Goal: Task Accomplishment & Management: Use online tool/utility

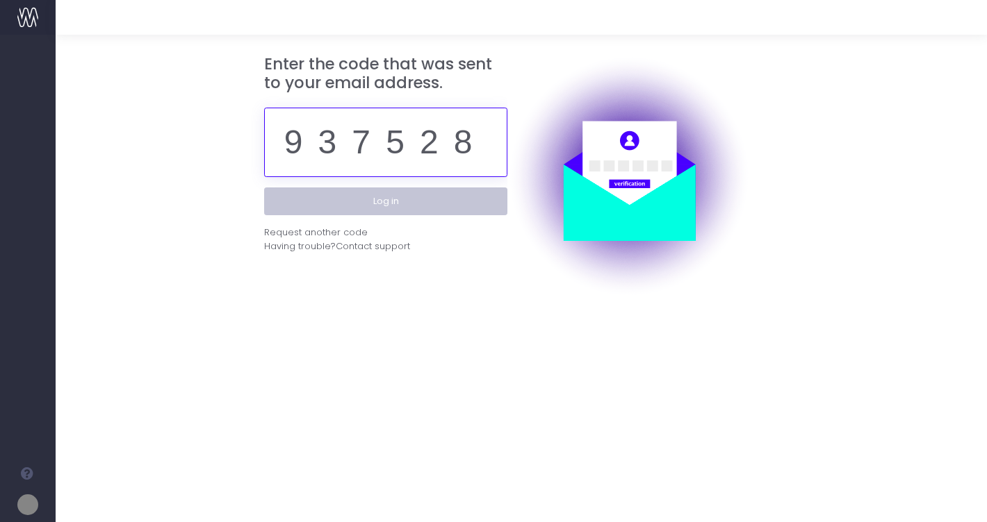
type input "937528"
click at [459, 203] on button "Log in" at bounding box center [385, 202] width 243 height 28
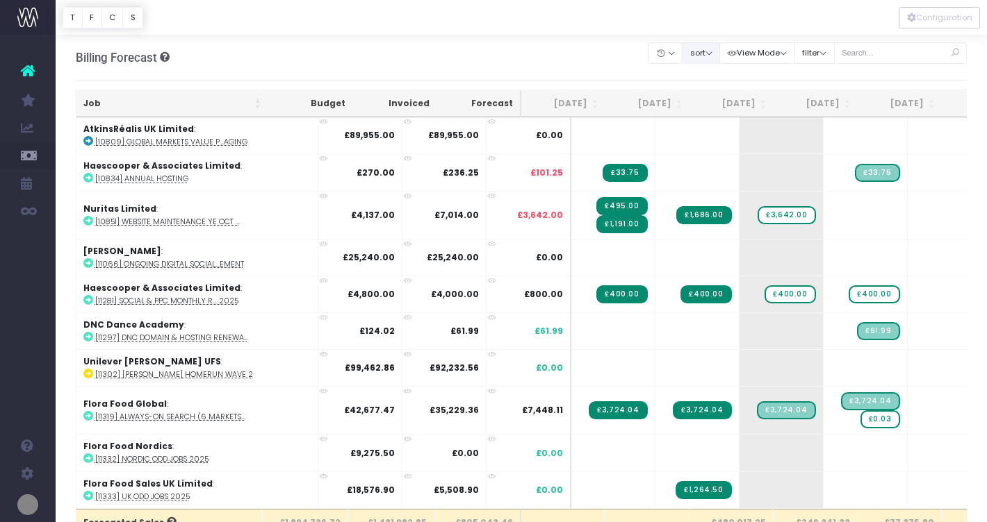
click at [720, 54] on button "sort" at bounding box center [701, 53] width 38 height 22
click at [720, 78] on link "Sort by Job Name Desc" at bounding box center [736, 80] width 108 height 24
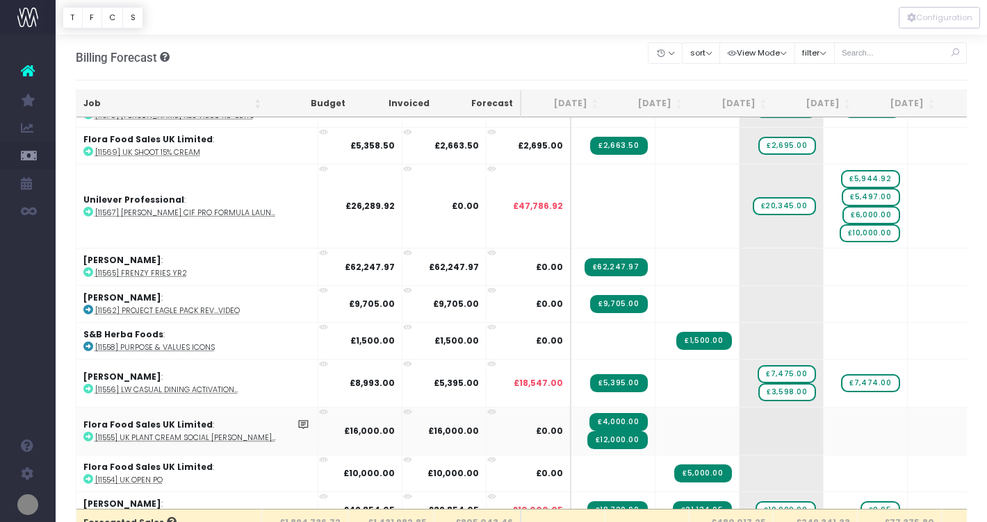
scroll to position [1602, 0]
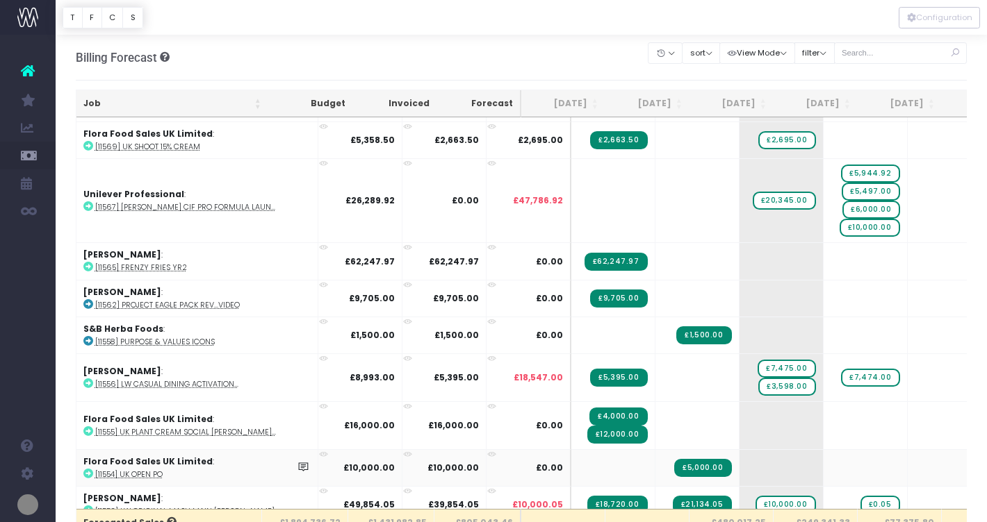
click at [88, 469] on icon at bounding box center [88, 474] width 10 height 10
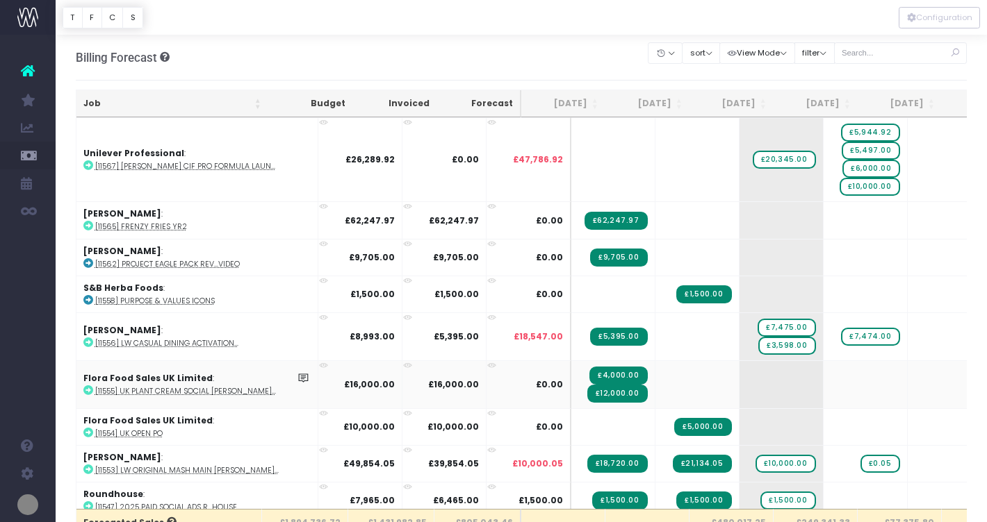
scroll to position [1644, 0]
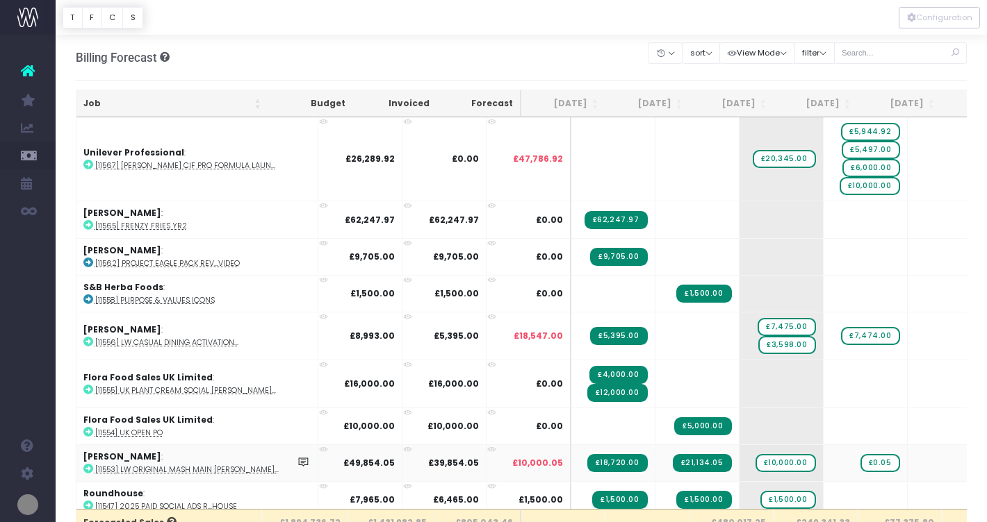
click at [86, 464] on icon at bounding box center [88, 469] width 10 height 10
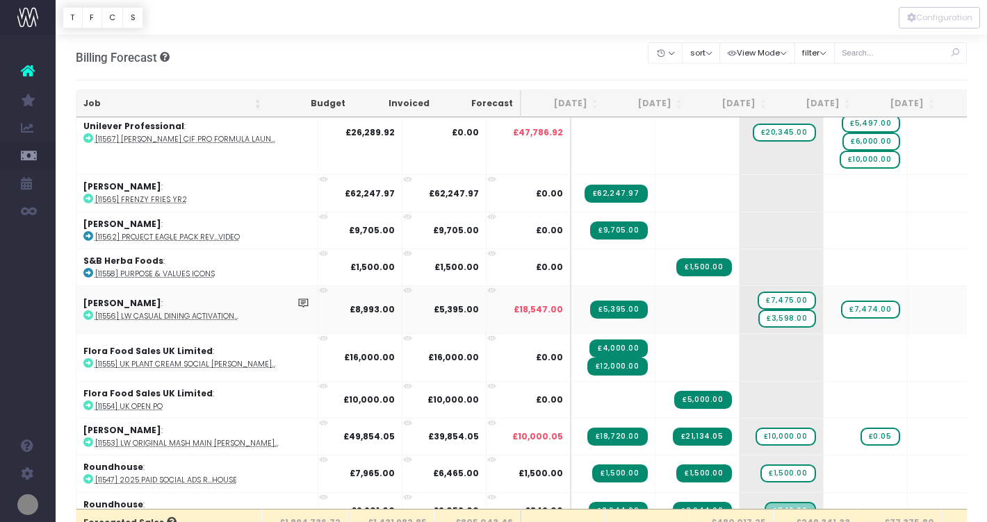
scroll to position [1678, 0]
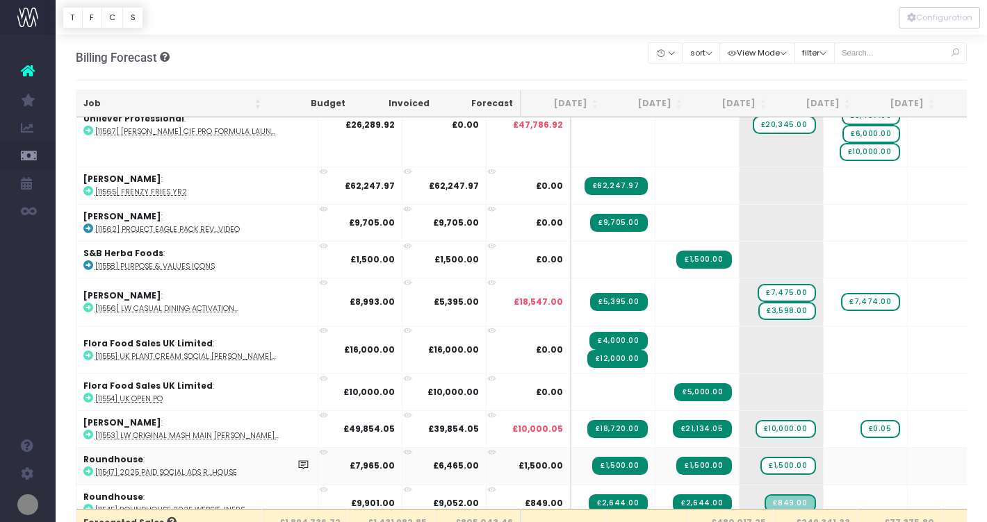
click at [85, 467] on icon at bounding box center [88, 472] width 10 height 10
click at [760, 463] on span "£1,500.00" at bounding box center [787, 466] width 55 height 18
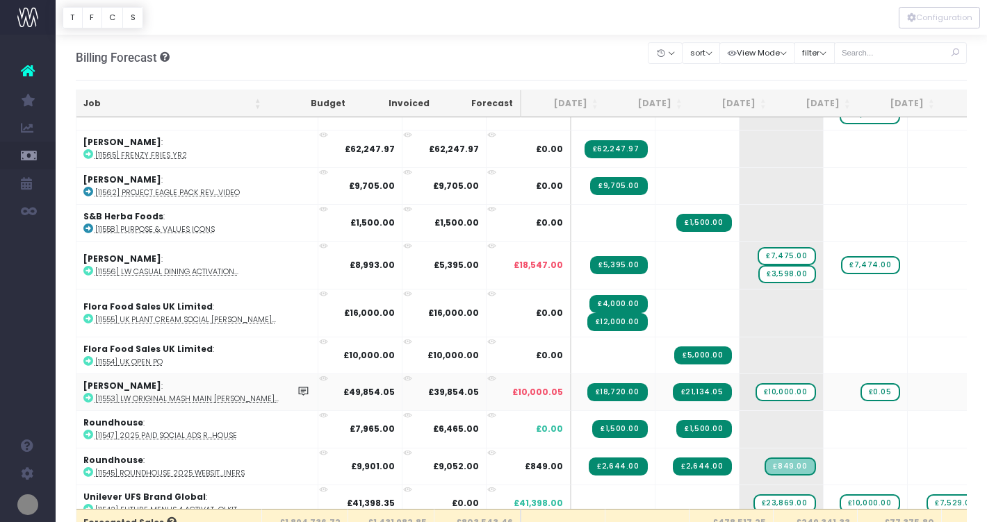
scroll to position [1717, 0]
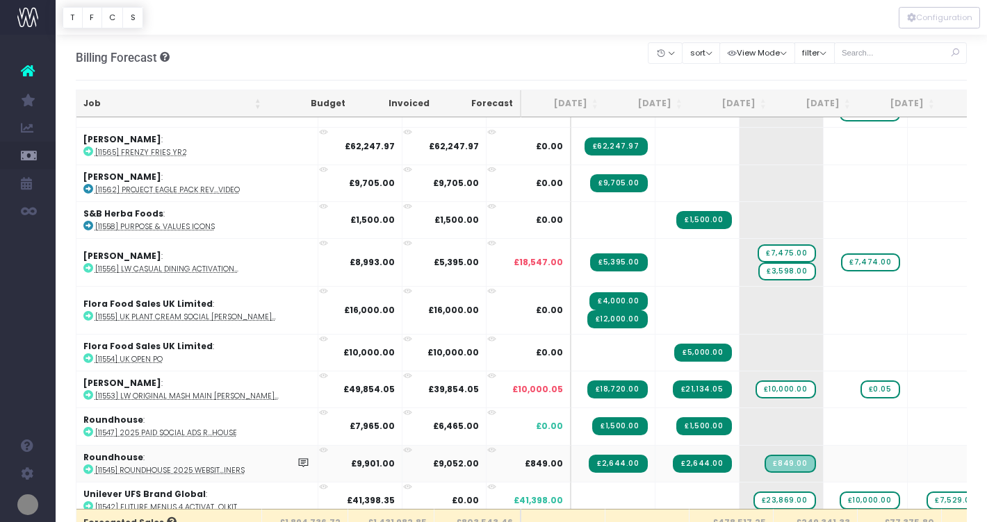
click at [85, 465] on icon at bounding box center [88, 470] width 10 height 10
click at [89, 427] on icon at bounding box center [88, 432] width 10 height 10
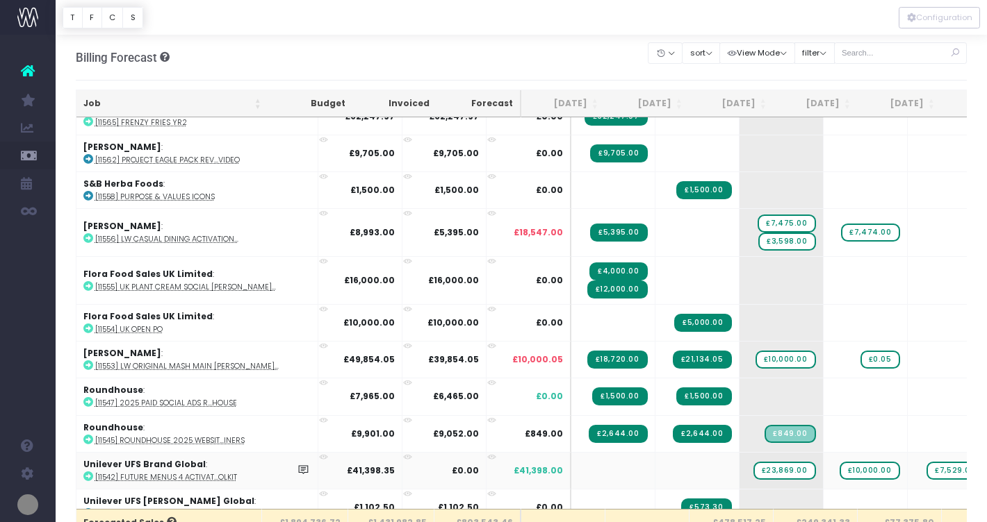
click at [87, 472] on icon at bounding box center [88, 477] width 10 height 10
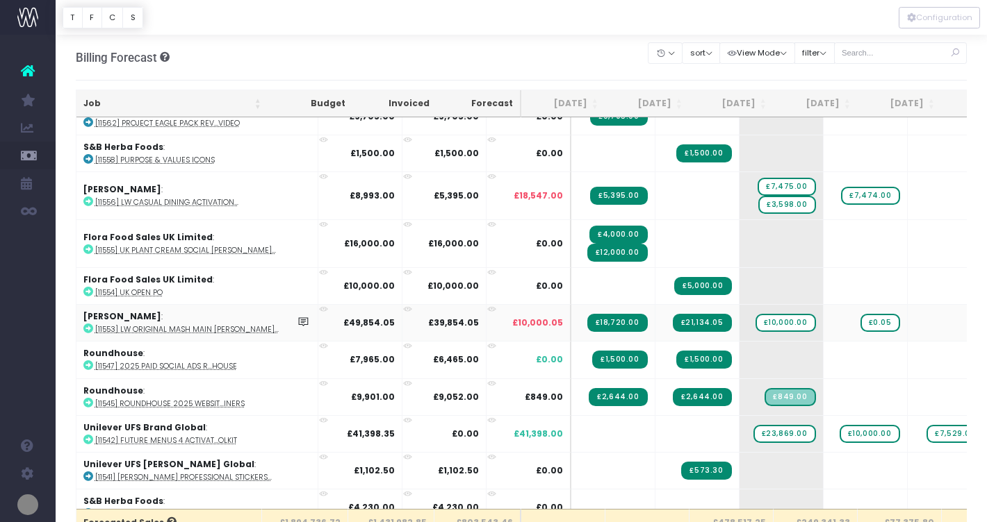
scroll to position [1787, 0]
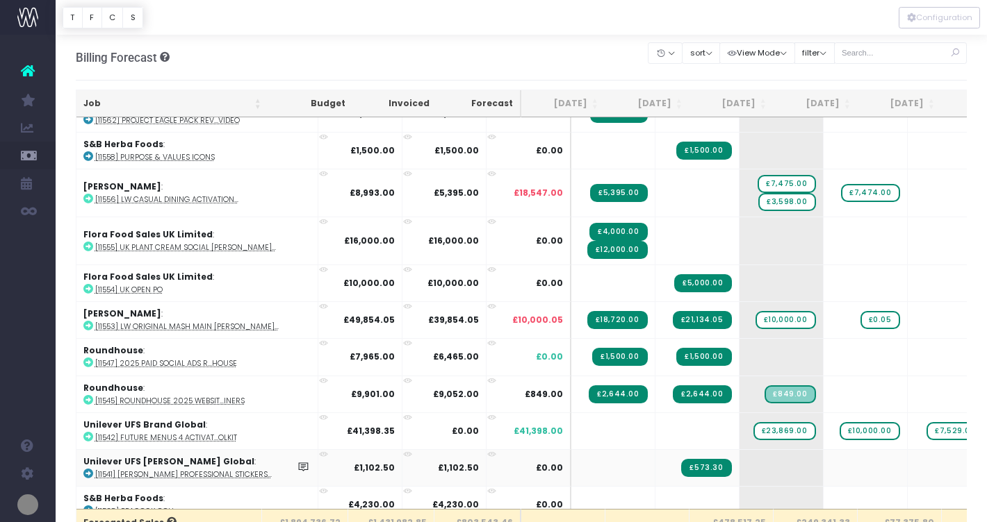
click at [87, 469] on icon at bounding box center [88, 474] width 10 height 10
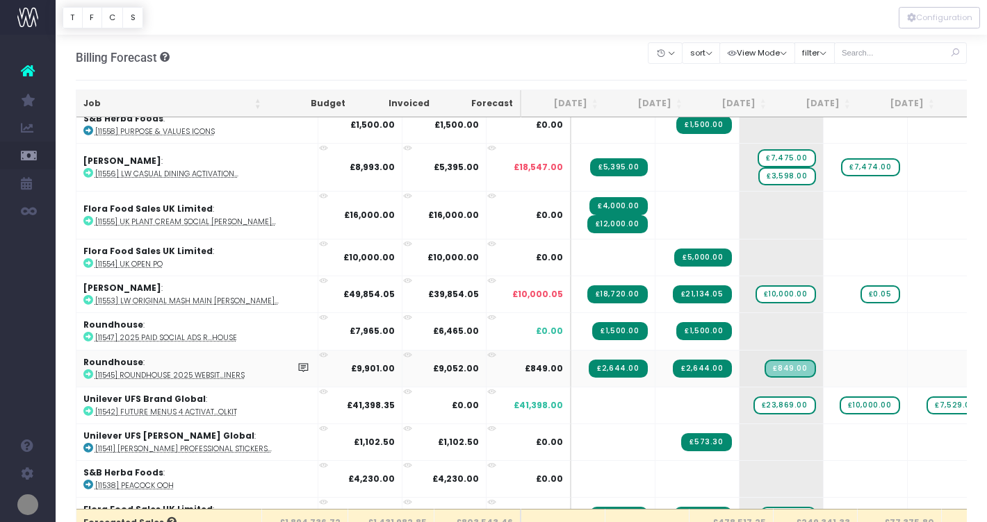
scroll to position [1814, 0]
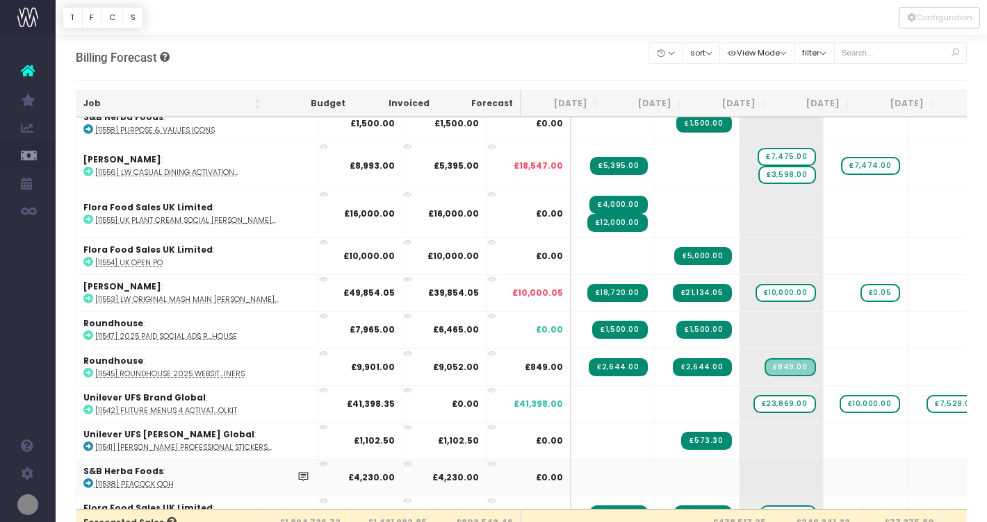
click at [88, 479] on icon at bounding box center [88, 484] width 10 height 10
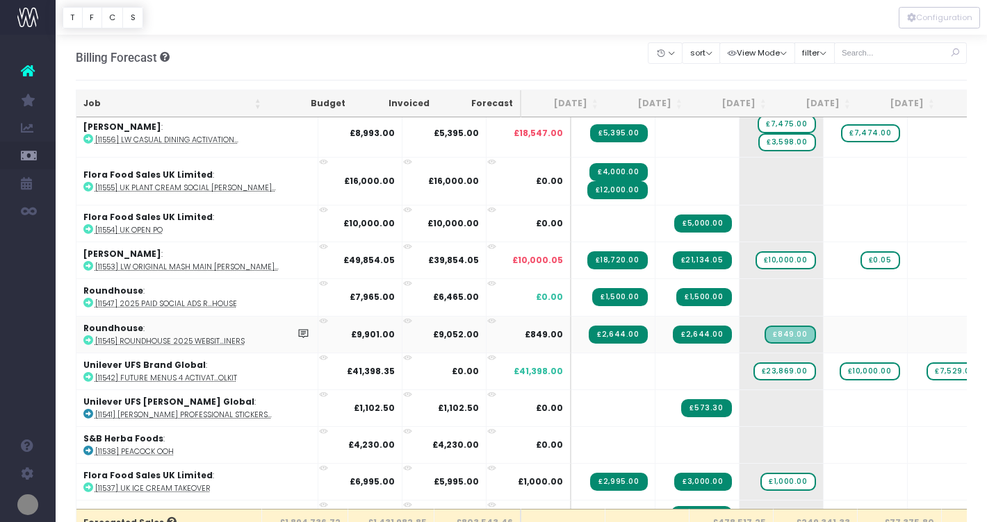
scroll to position [1854, 0]
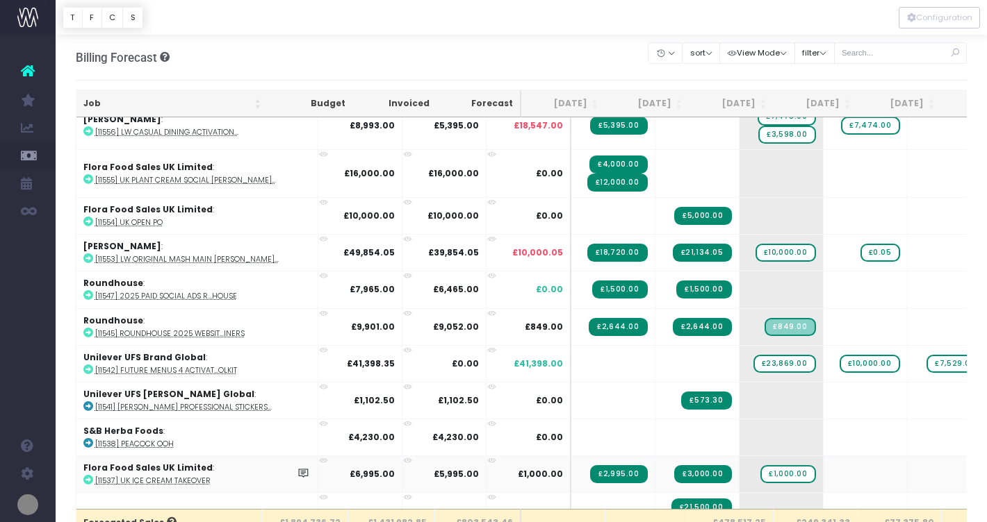
click at [88, 475] on icon at bounding box center [88, 480] width 10 height 10
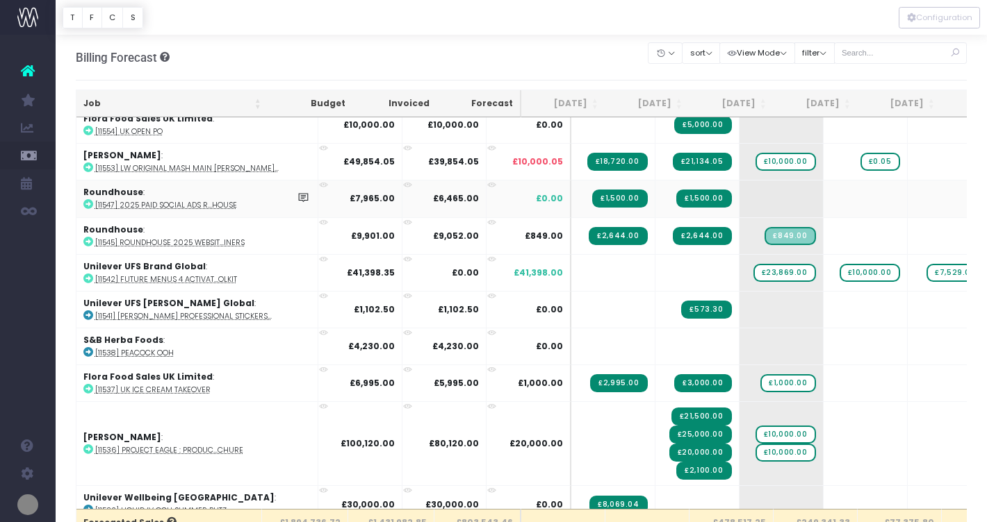
scroll to position [1943, 0]
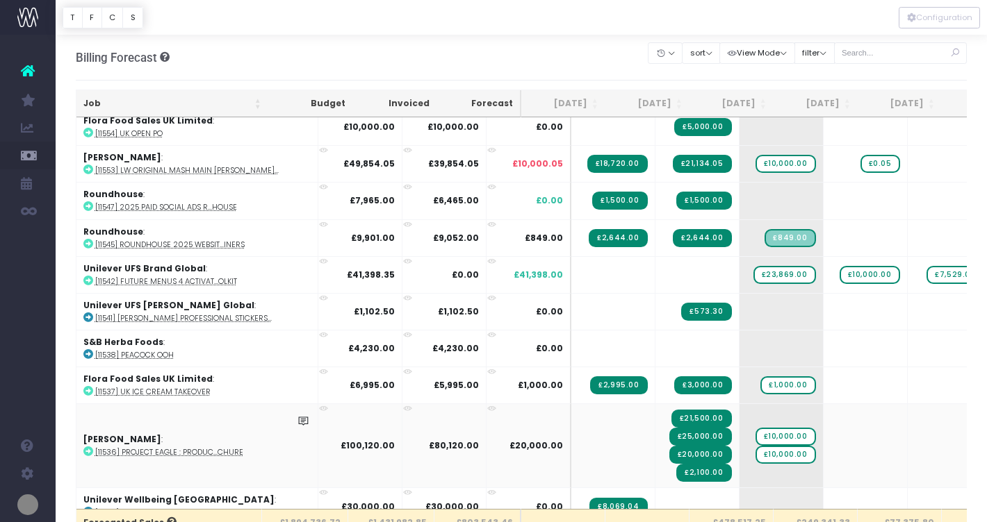
click at [87, 447] on icon at bounding box center [88, 452] width 10 height 10
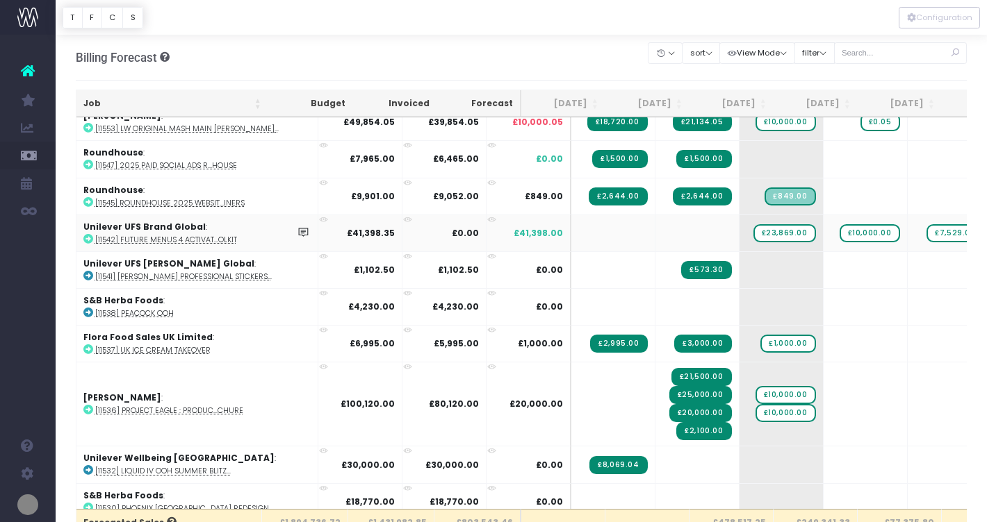
scroll to position [1986, 0]
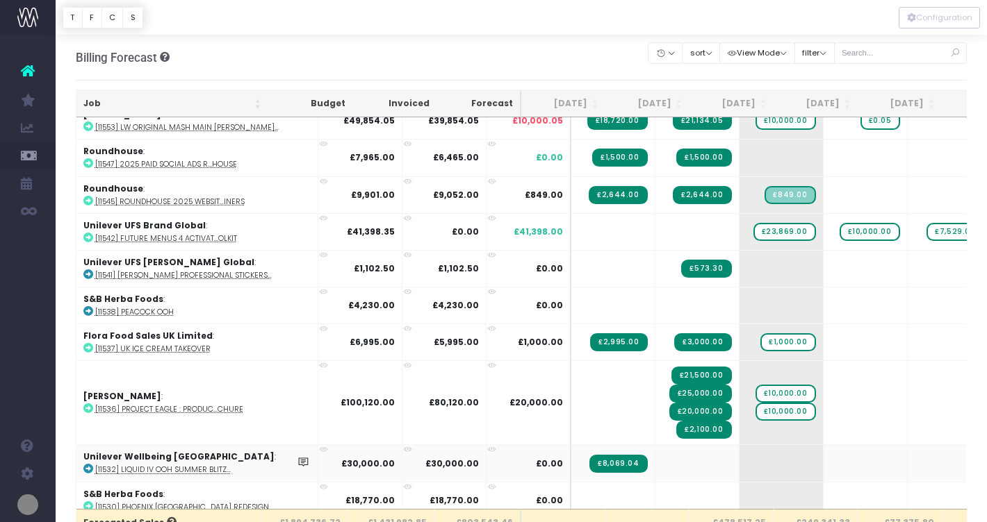
click at [85, 464] on icon at bounding box center [88, 469] width 10 height 10
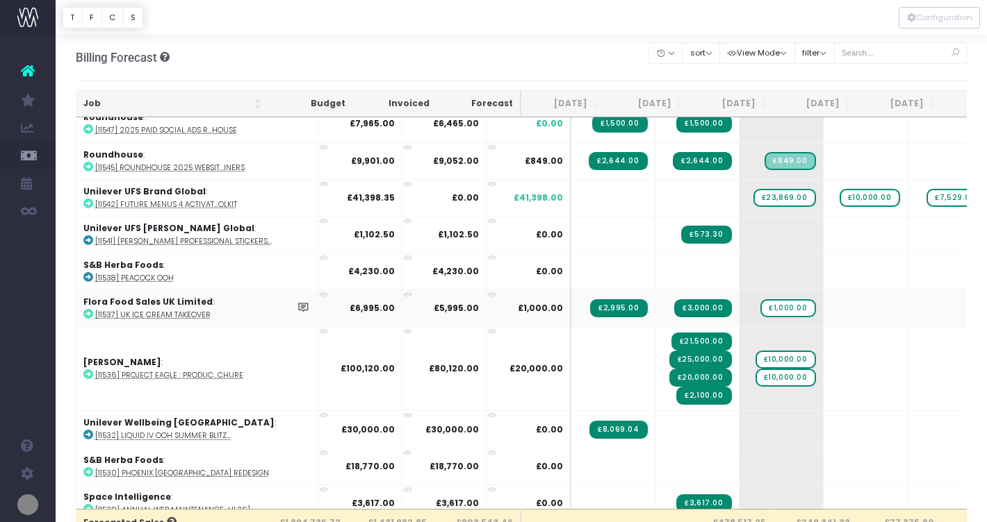
scroll to position [2024, 0]
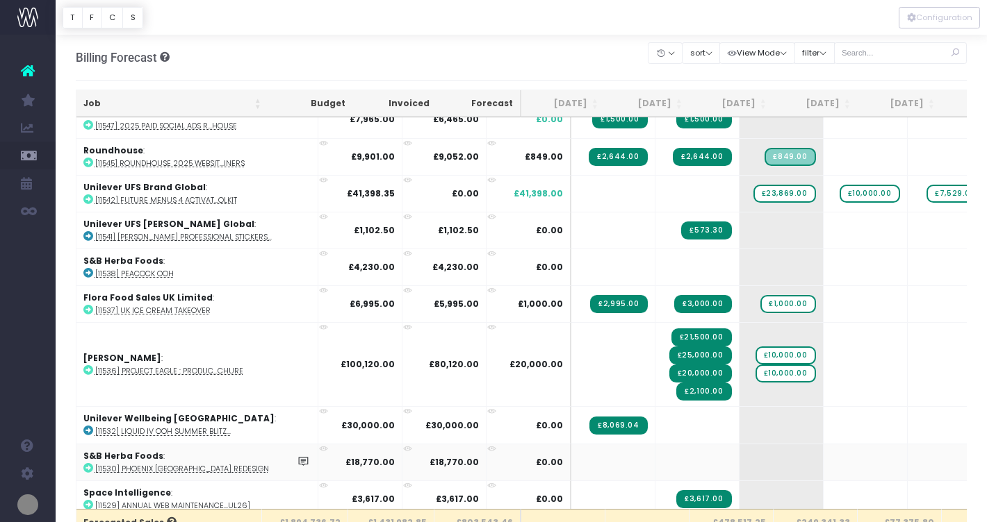
click at [90, 463] on icon at bounding box center [88, 468] width 10 height 10
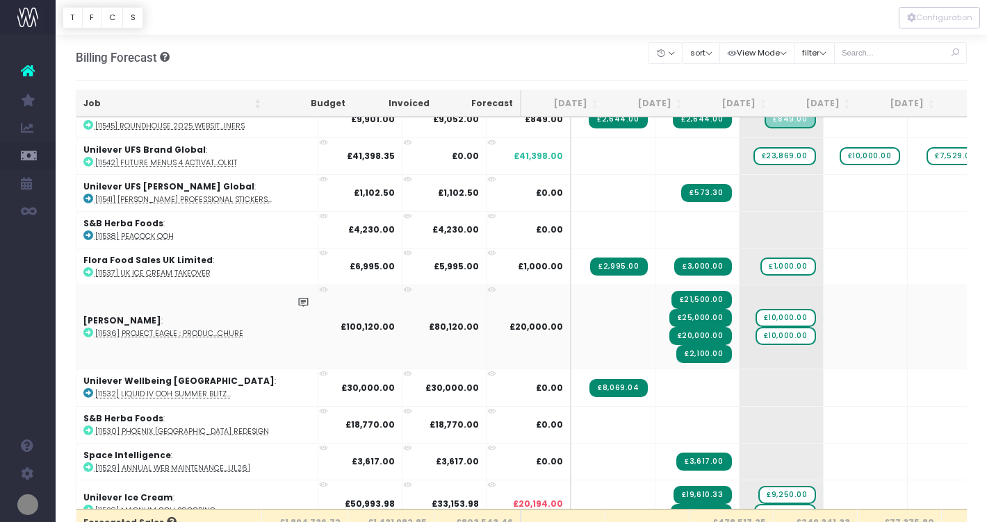
scroll to position [2063, 0]
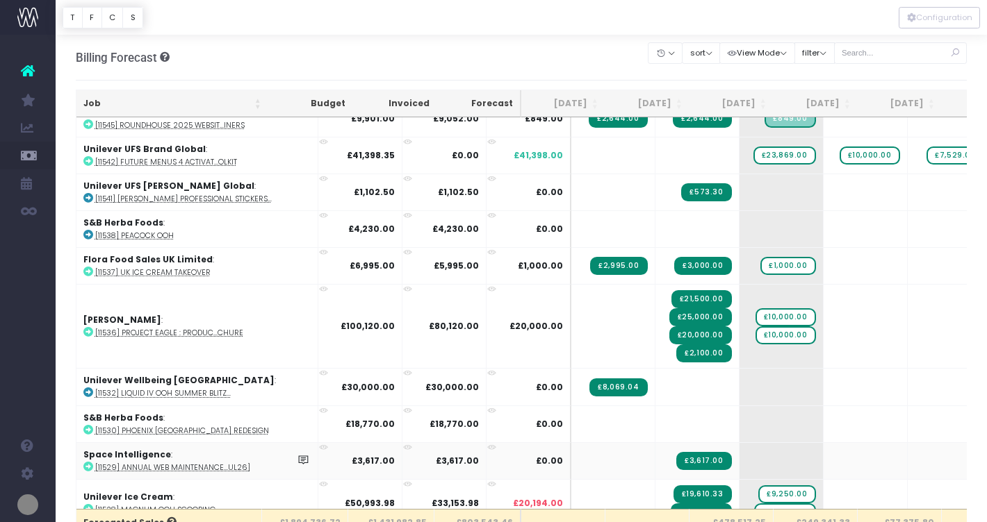
click at [87, 462] on icon at bounding box center [88, 467] width 10 height 10
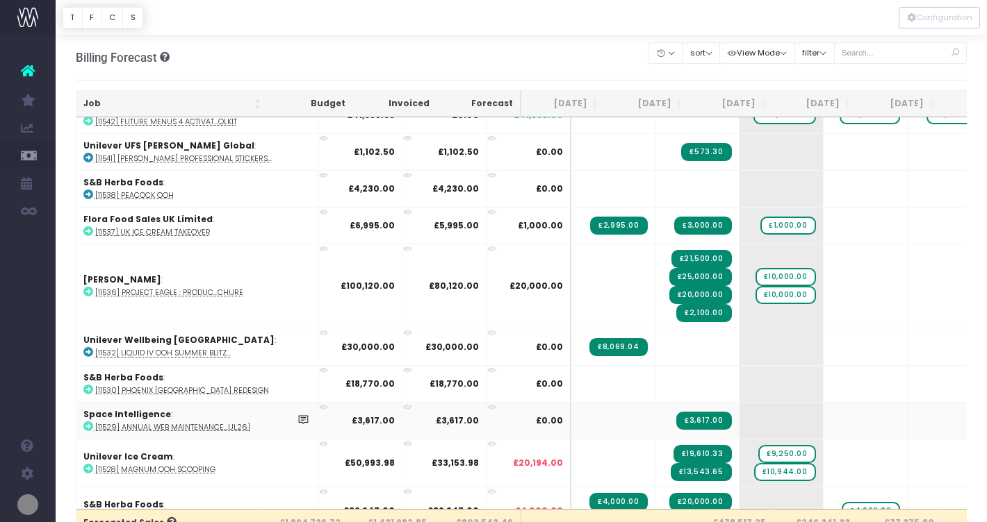
scroll to position [2106, 0]
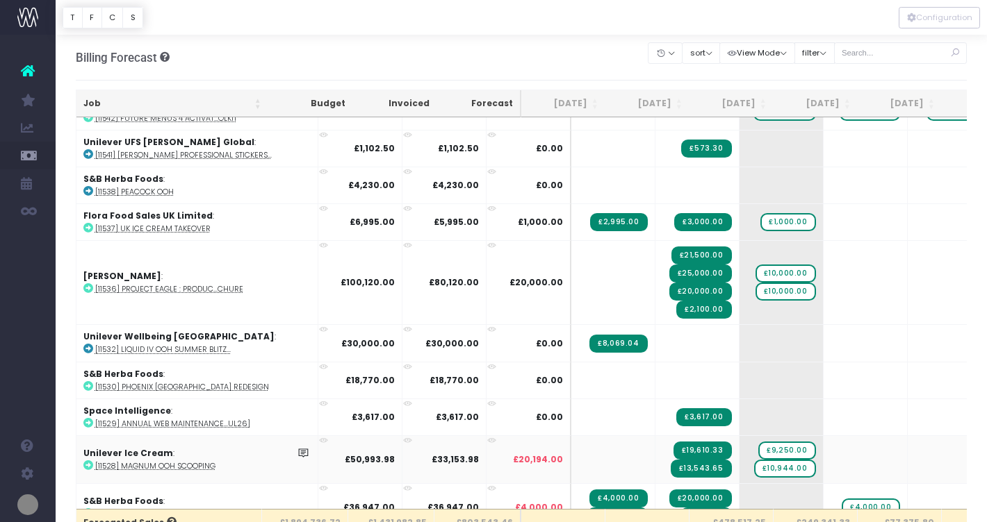
click at [85, 461] on icon at bounding box center [88, 466] width 10 height 10
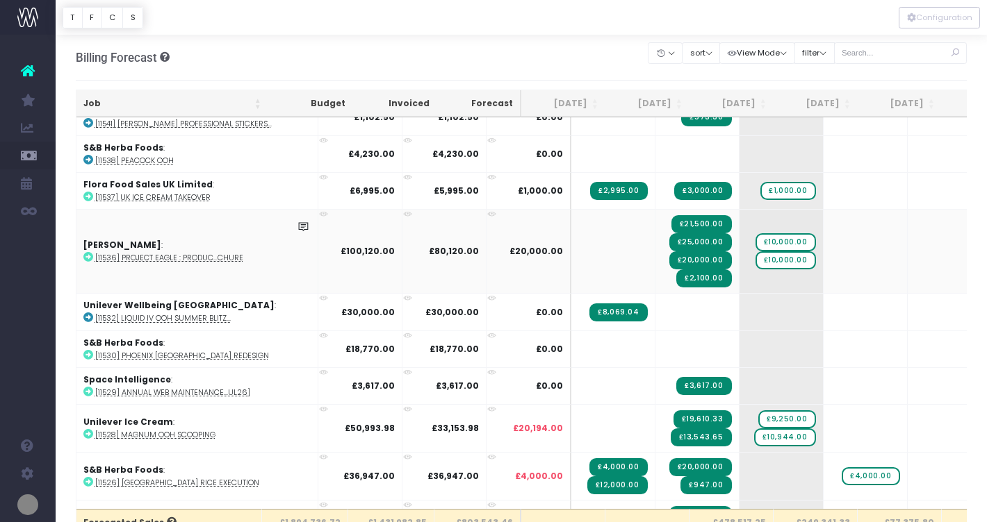
scroll to position [2140, 0]
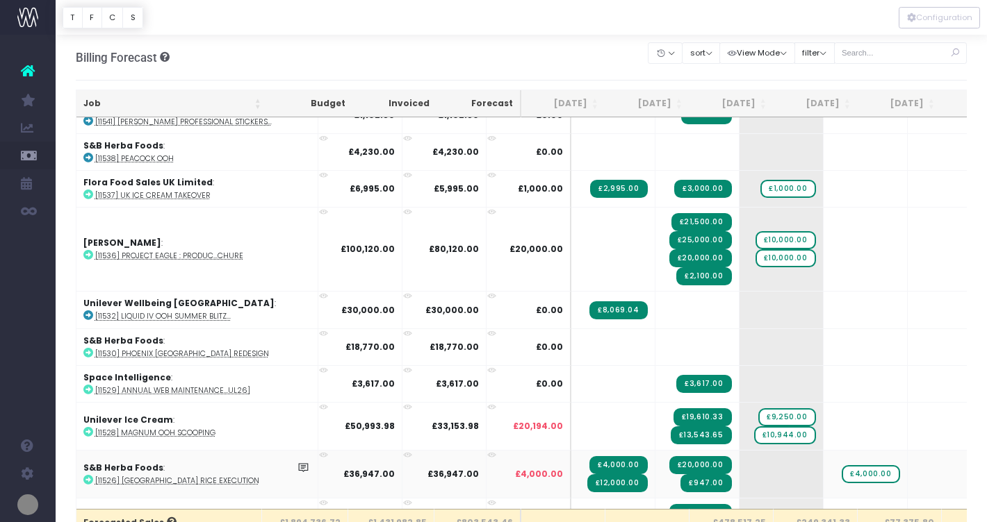
click at [86, 475] on icon at bounding box center [88, 480] width 10 height 10
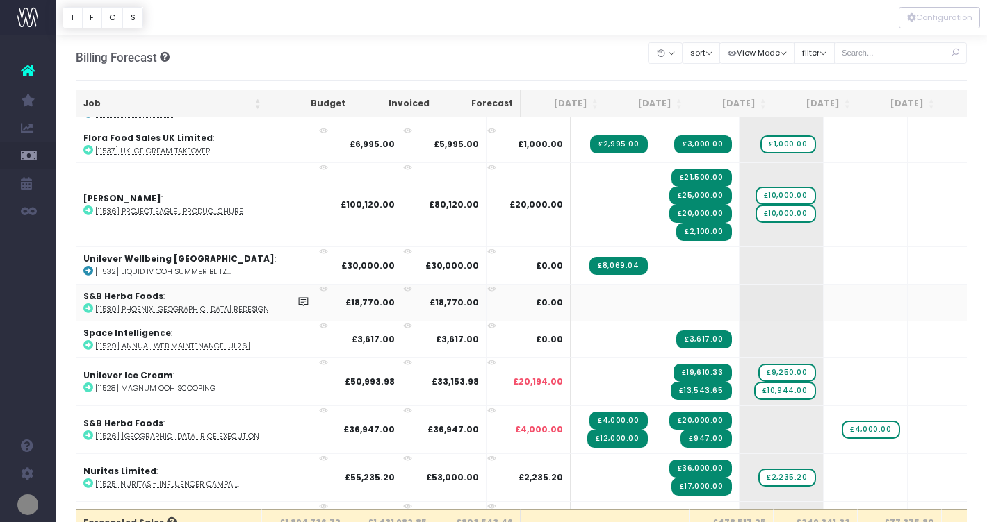
scroll to position [2190, 0]
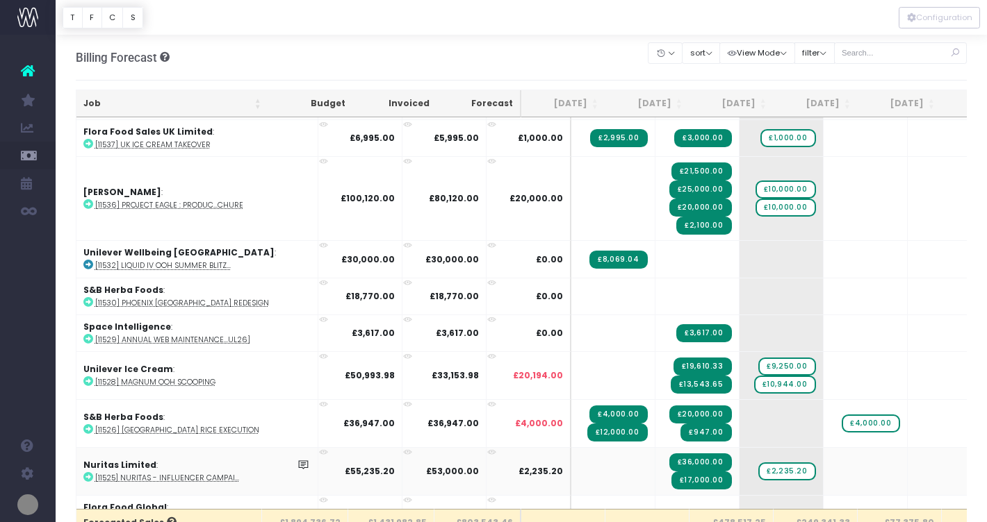
click at [89, 472] on icon at bounding box center [88, 477] width 10 height 10
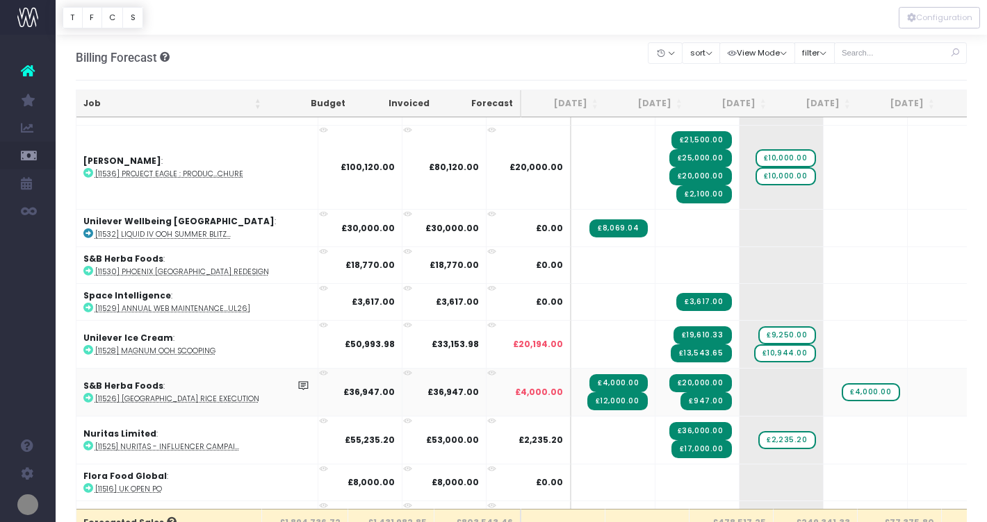
scroll to position [2231, 0]
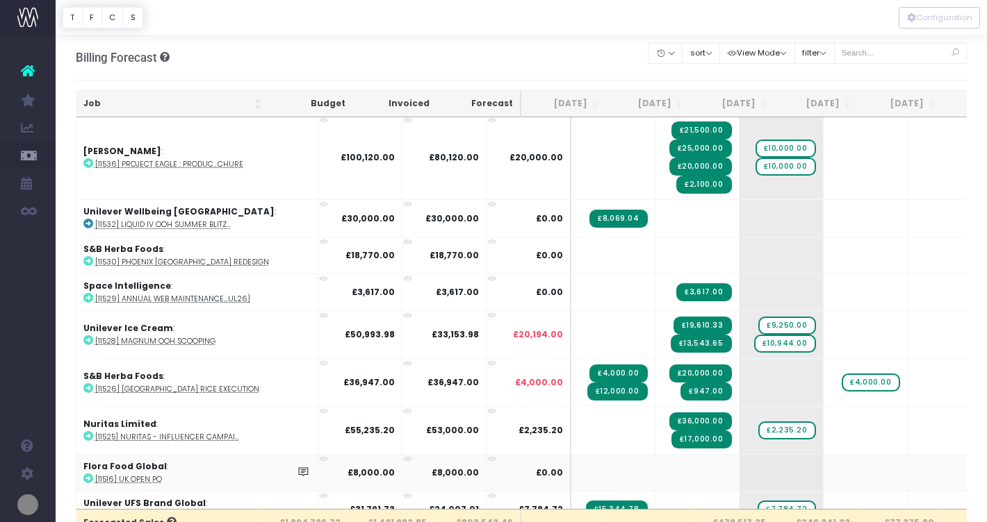
click at [87, 474] on icon at bounding box center [88, 479] width 10 height 10
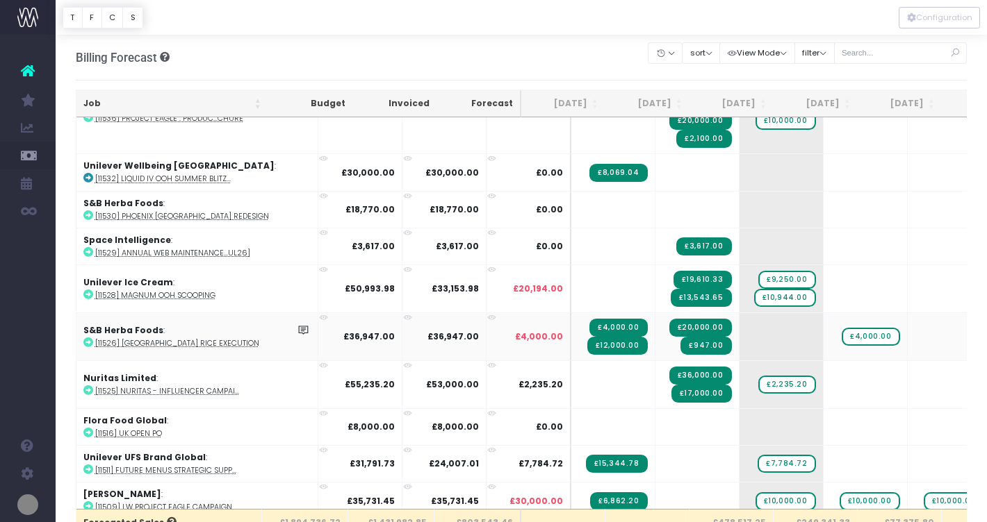
scroll to position [2279, 0]
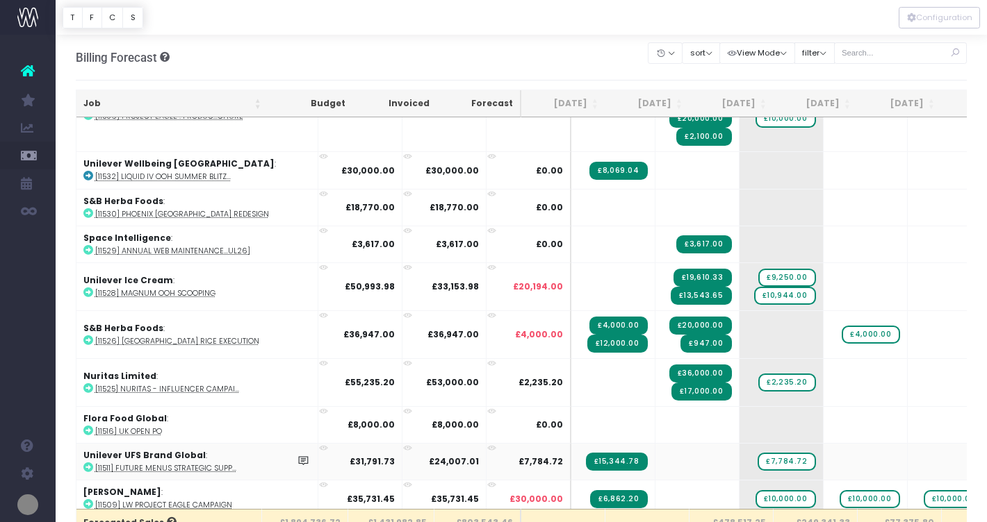
click at [88, 463] on icon at bounding box center [88, 468] width 10 height 10
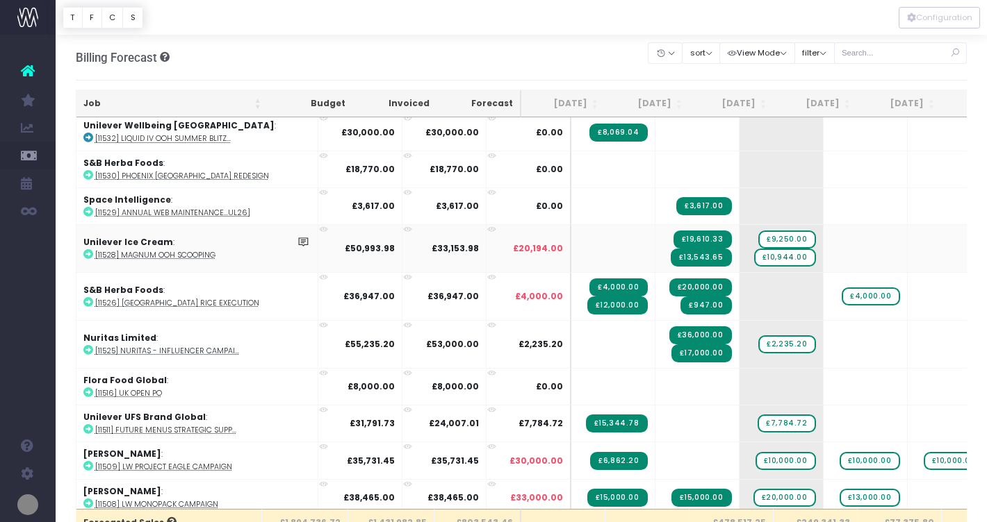
scroll to position [2308, 0]
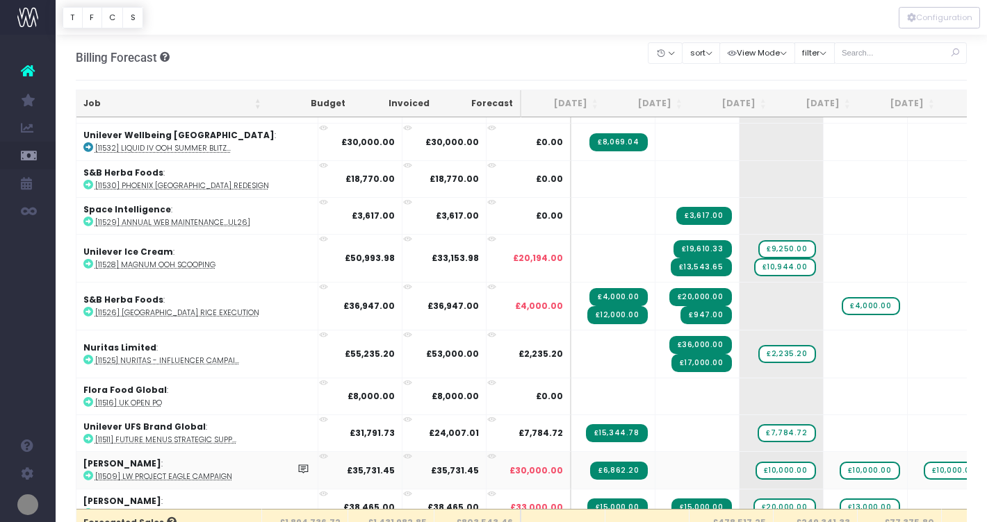
click at [87, 471] on icon at bounding box center [88, 476] width 10 height 10
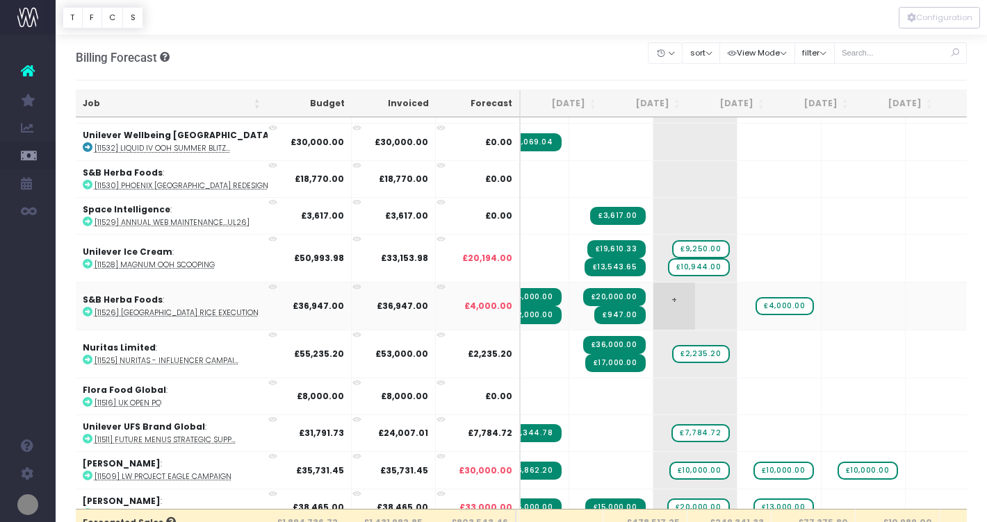
scroll to position [2308, 92]
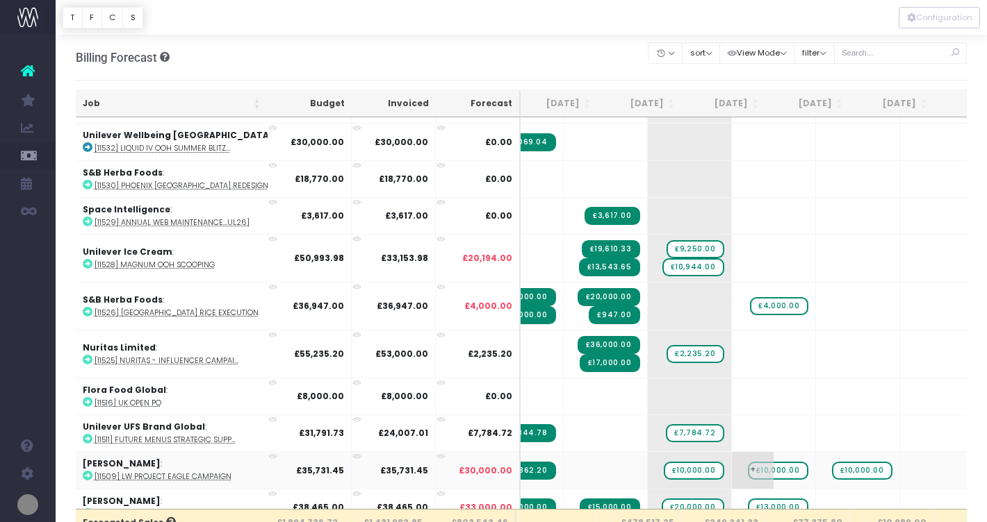
click at [748, 462] on span "£10,000.00" at bounding box center [778, 471] width 60 height 18
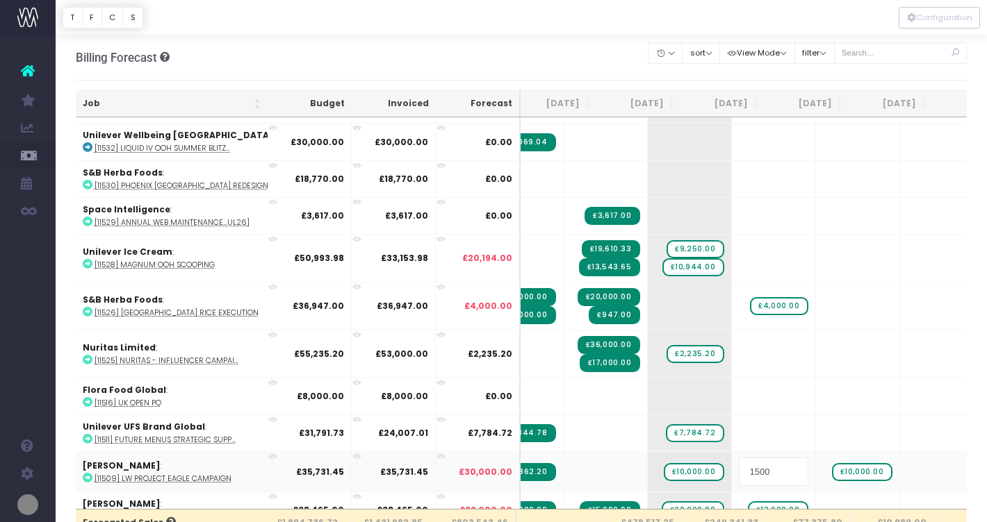
type input "15000"
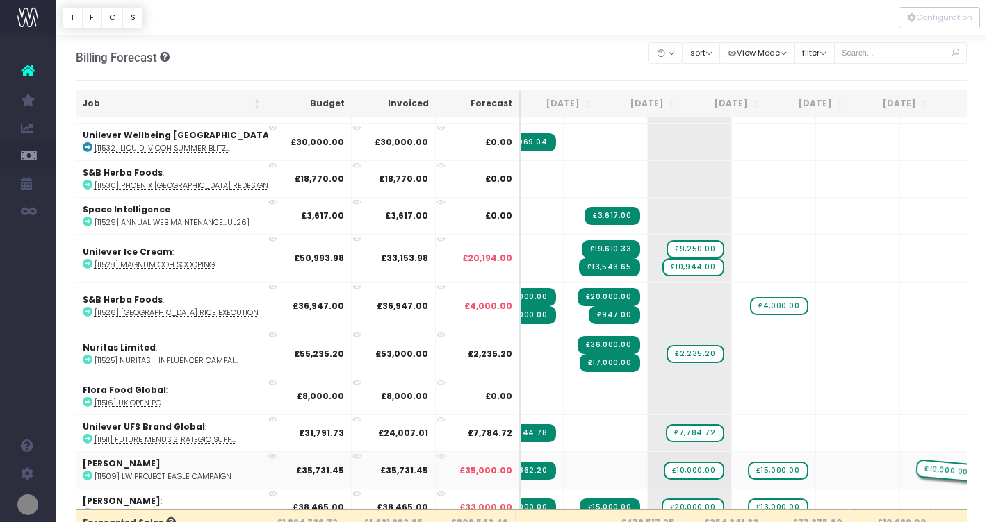
drag, startPoint x: 827, startPoint y: 465, endPoint x: 893, endPoint y: 462, distance: 65.4
click at [816, 463] on span "+" at bounding box center [837, 470] width 42 height 36
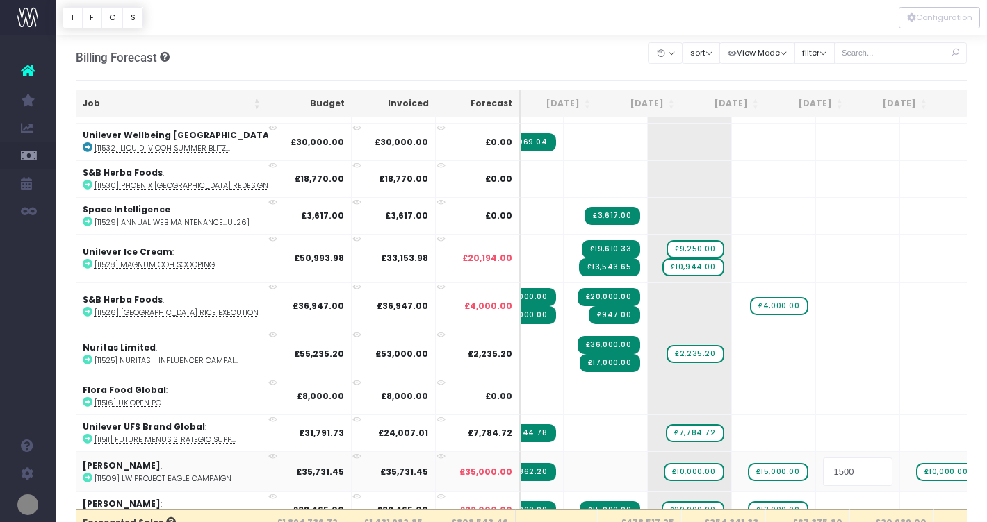
type input "15000"
click at [902, 429] on body "Oh my... this is bad. wayahead wasn't able to load this page. Please contact su…" at bounding box center [493, 261] width 987 height 522
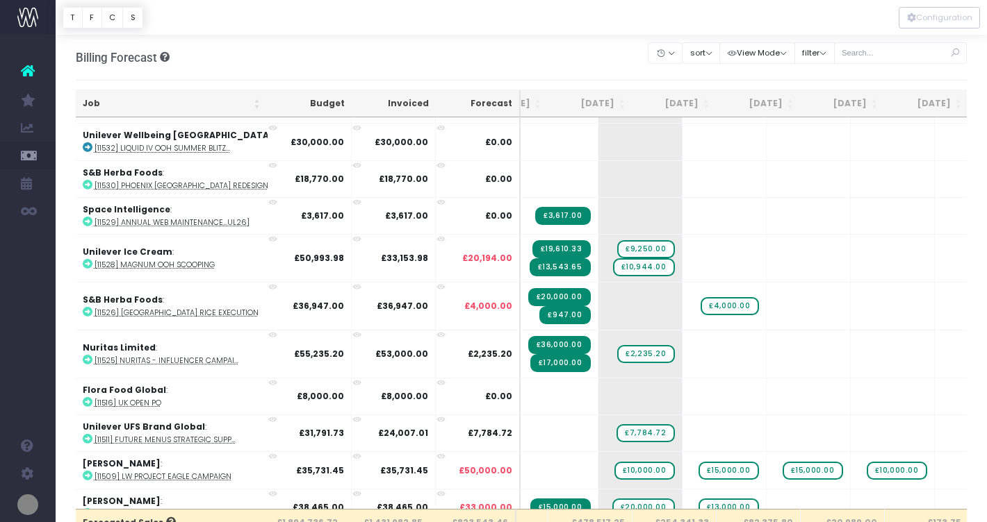
scroll to position [0, 0]
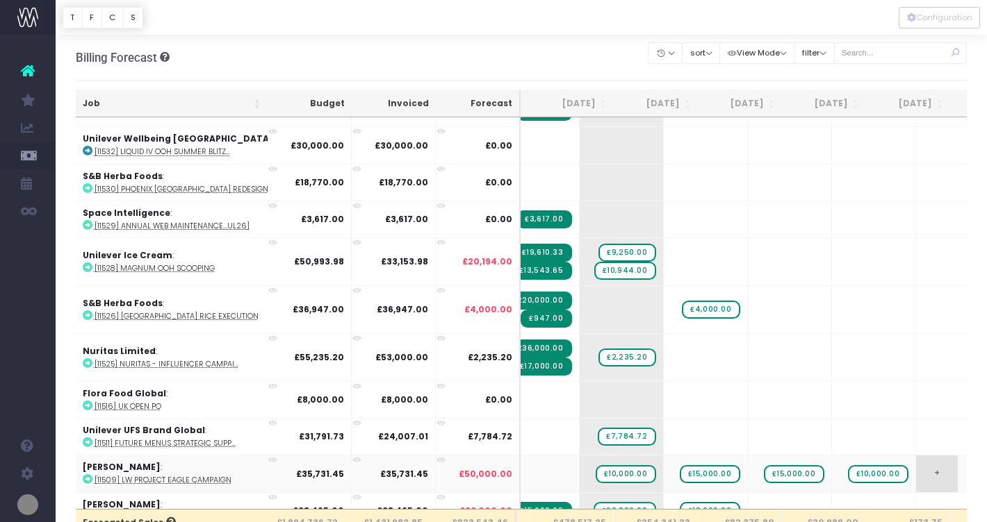
click at [916, 468] on span "+" at bounding box center [937, 474] width 42 height 36
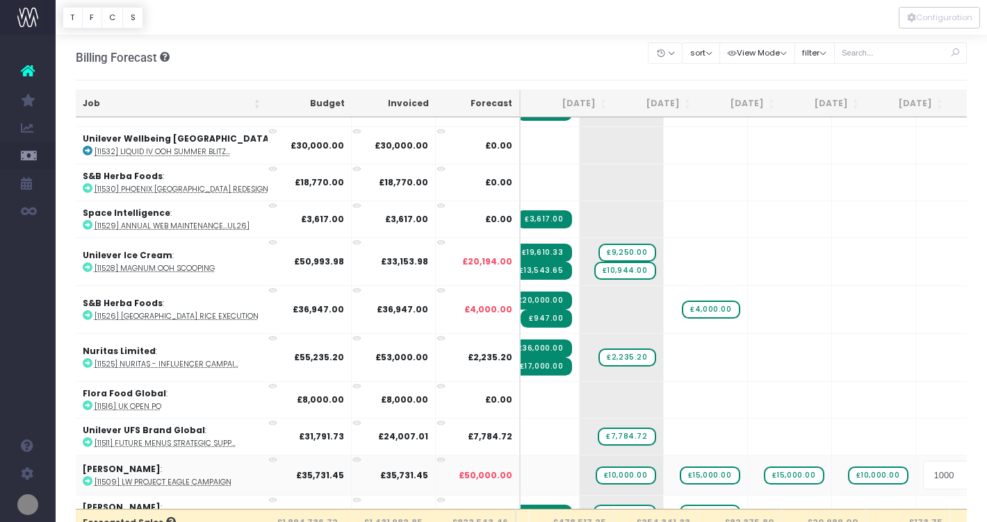
type input "10000"
click at [842, 426] on body "Oh my... this is bad. wayahead wasn't able to load this page. Please contact su…" at bounding box center [493, 261] width 987 height 522
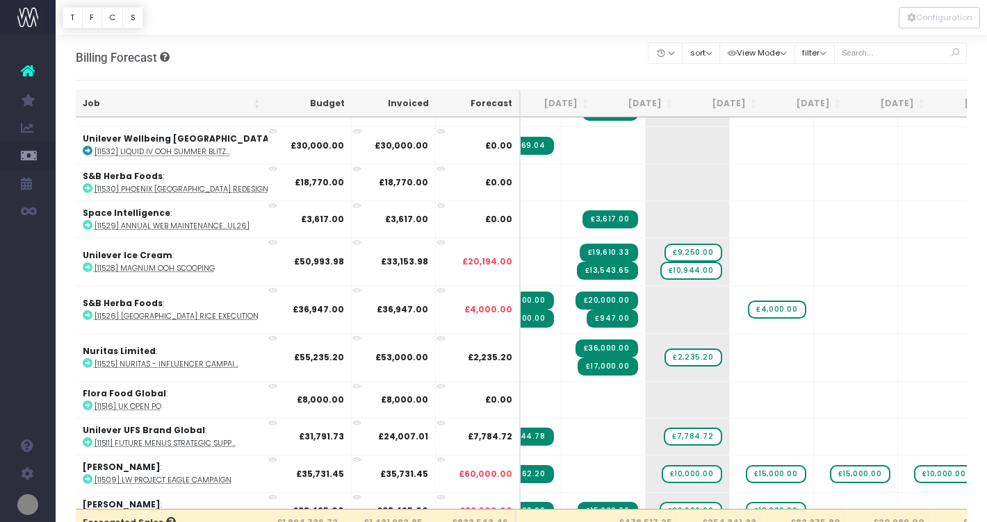
scroll to position [0, 79]
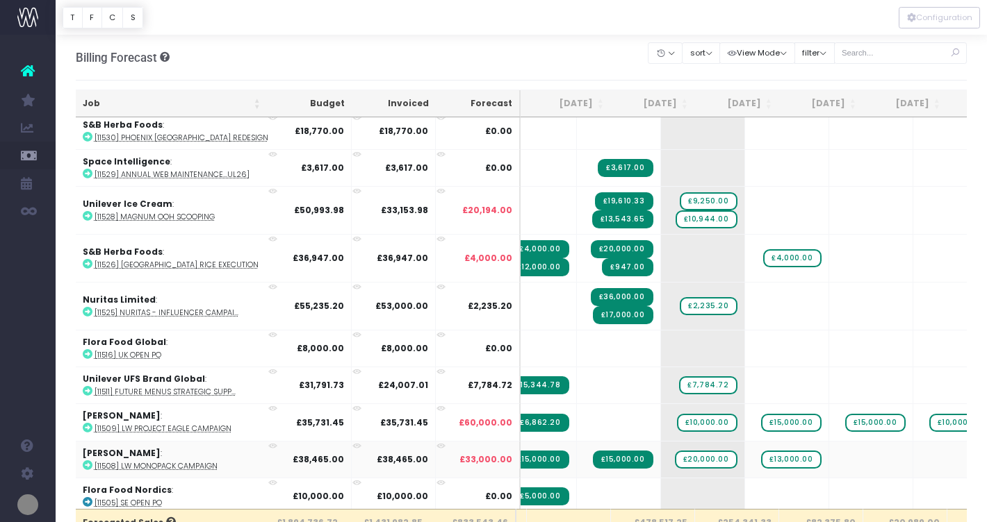
click at [85, 461] on icon at bounding box center [88, 466] width 10 height 10
click at [675, 452] on span "£20,000.00" at bounding box center [706, 460] width 63 height 18
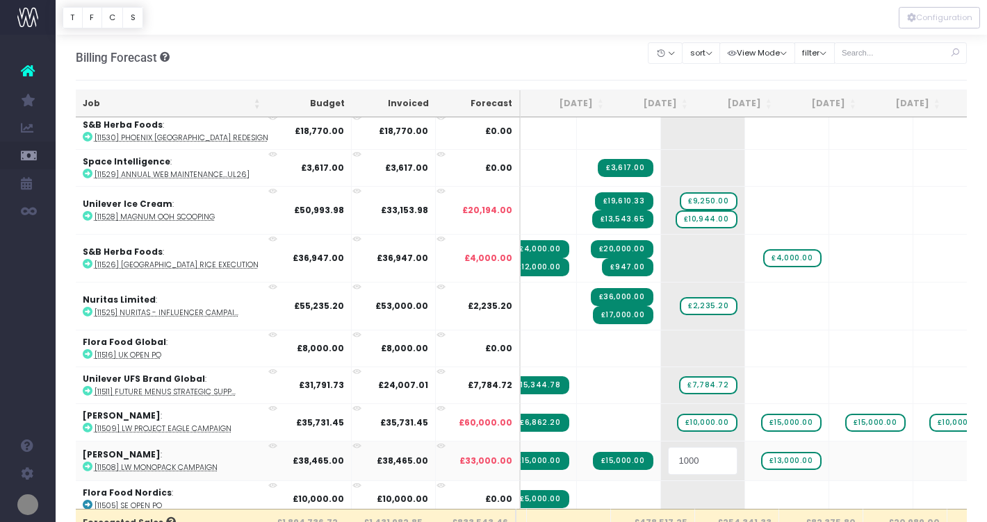
type input "10000"
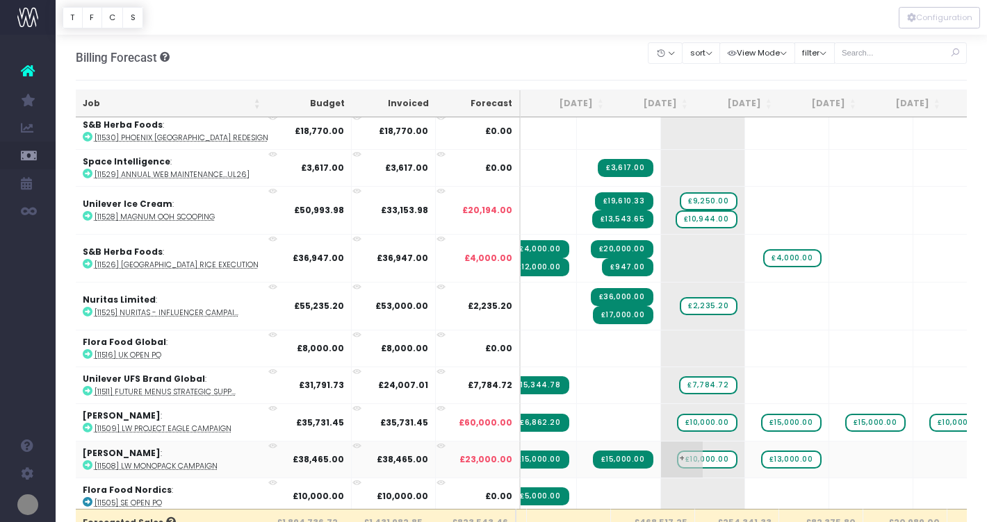
click at [661, 443] on span "+" at bounding box center [682, 460] width 42 height 36
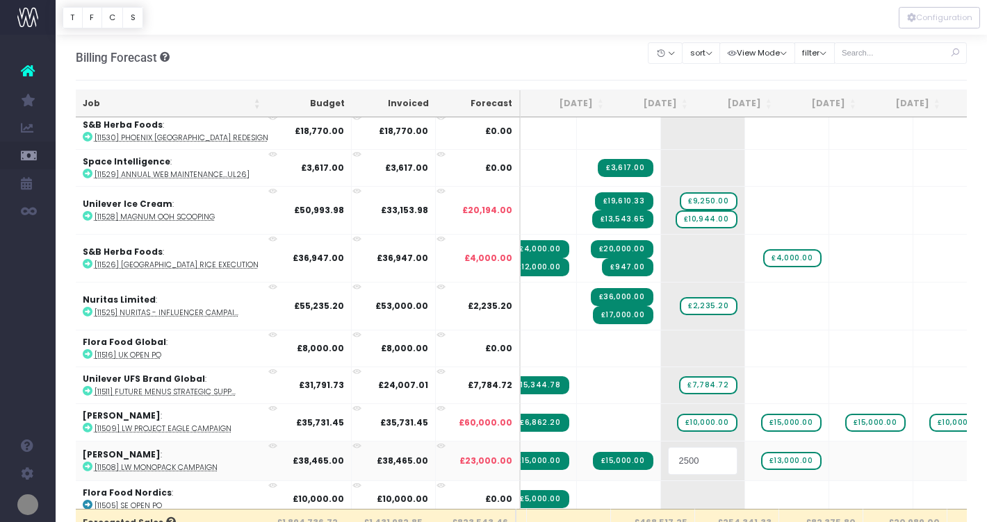
type input "25000"
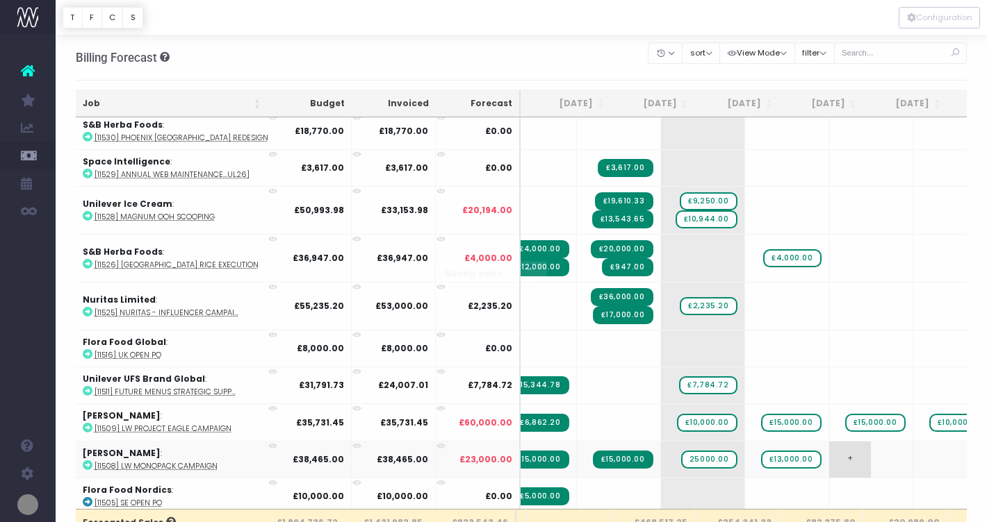
click at [839, 454] on body "Oh my... this is bad. wayahead wasn't able to load this page. Please contact su…" at bounding box center [493, 261] width 987 height 522
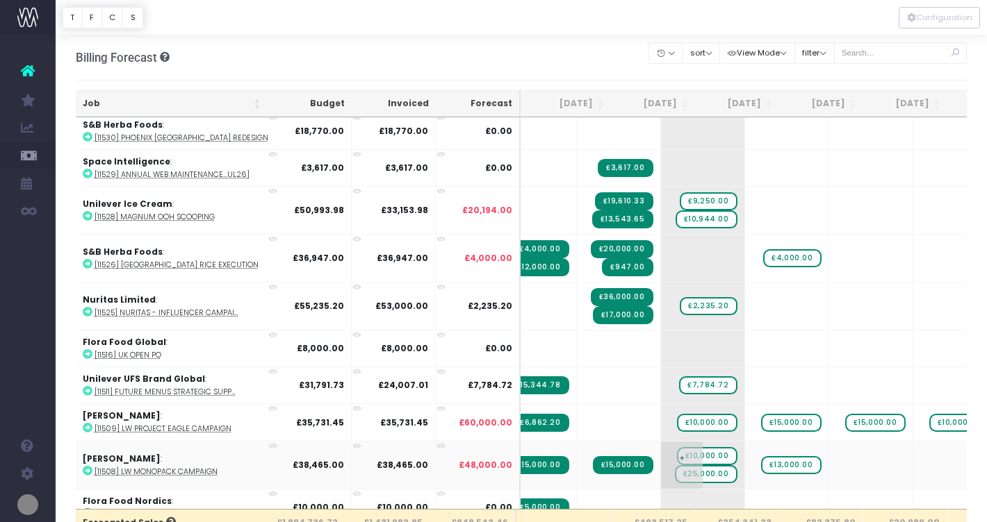
click at [661, 451] on span "+" at bounding box center [682, 465] width 42 height 47
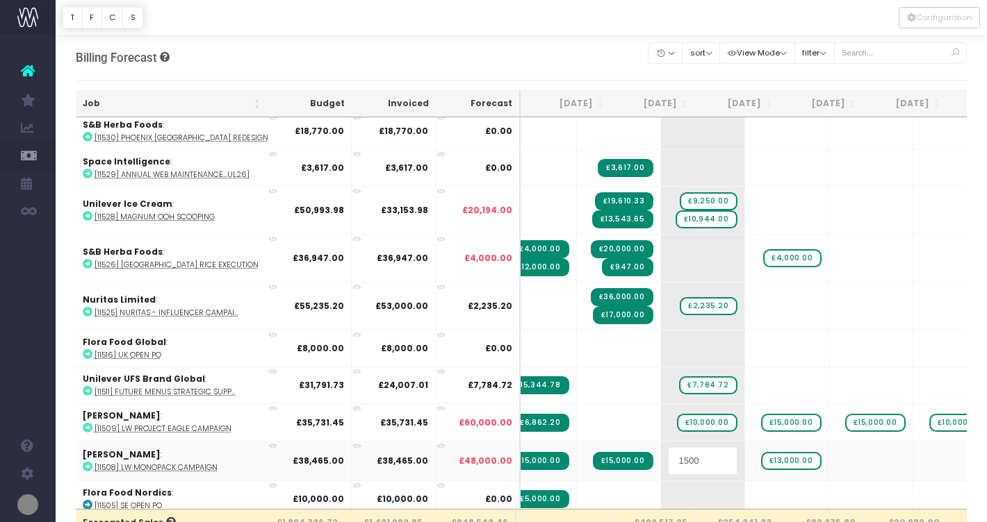
type input "15000"
click at [845, 459] on body "Oh my... this is bad. wayahead wasn't able to load this page. Please contact su…" at bounding box center [493, 261] width 987 height 522
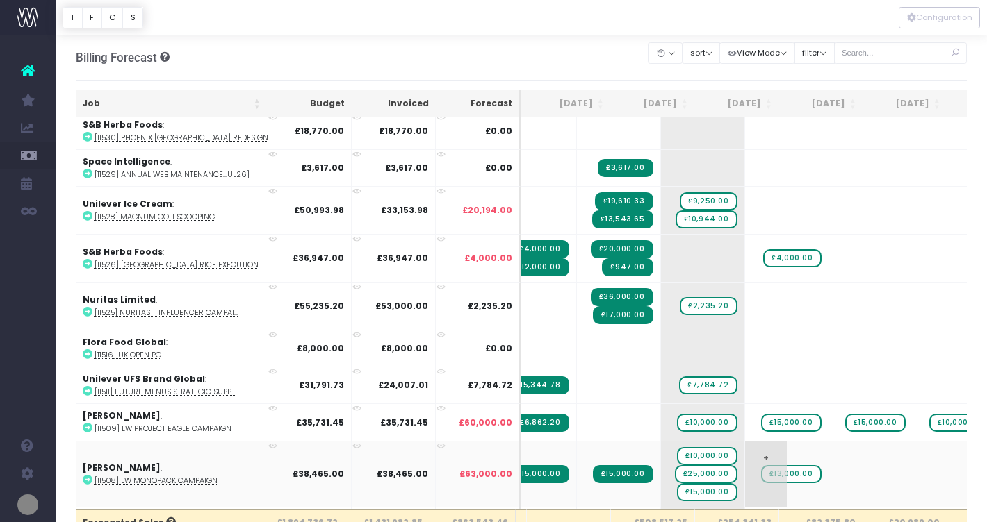
click at [761, 467] on span "£13,000.00" at bounding box center [791, 474] width 60 height 18
type input "20000"
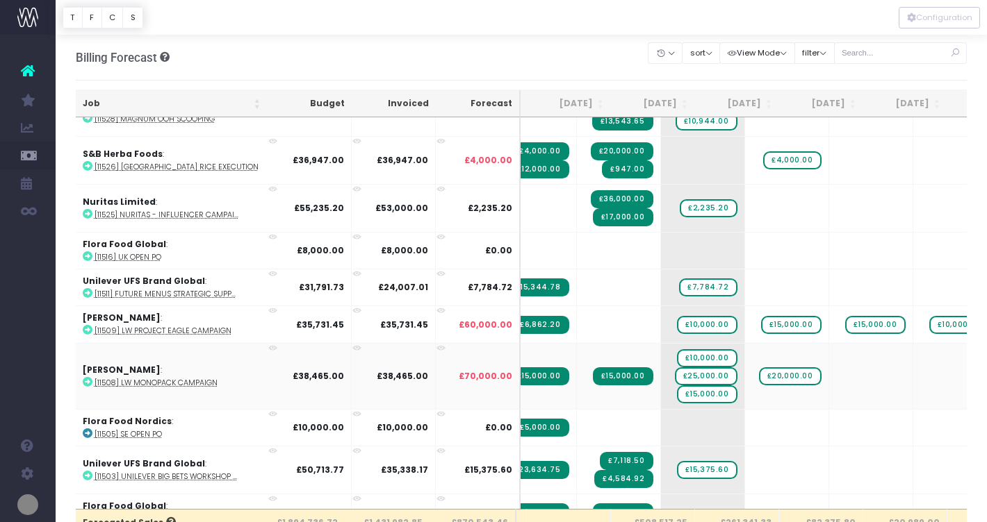
scroll to position [2452, 79]
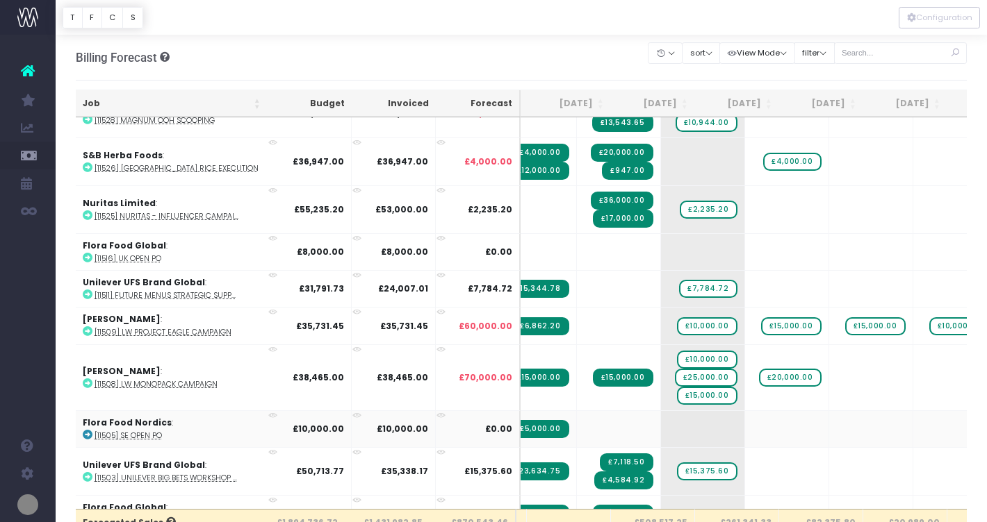
click at [89, 430] on icon at bounding box center [88, 435] width 10 height 10
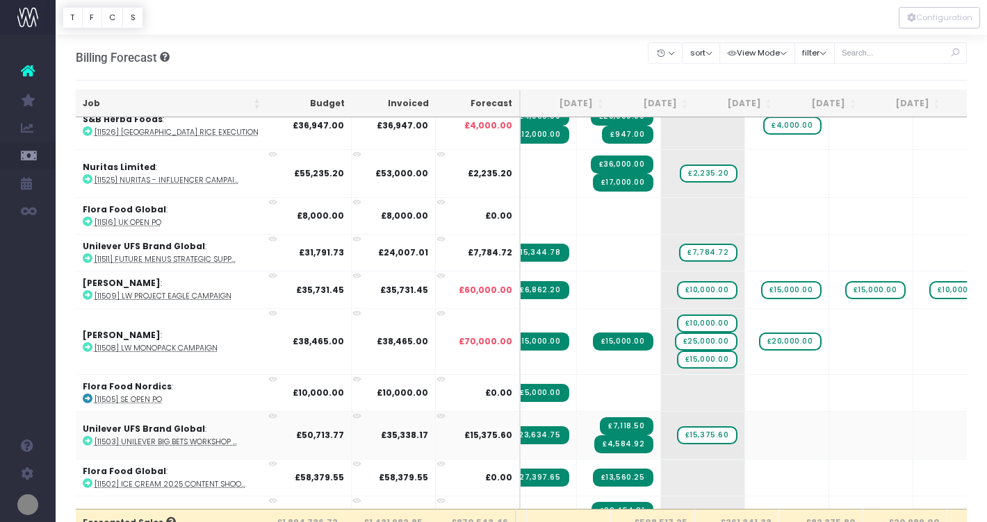
scroll to position [2491, 79]
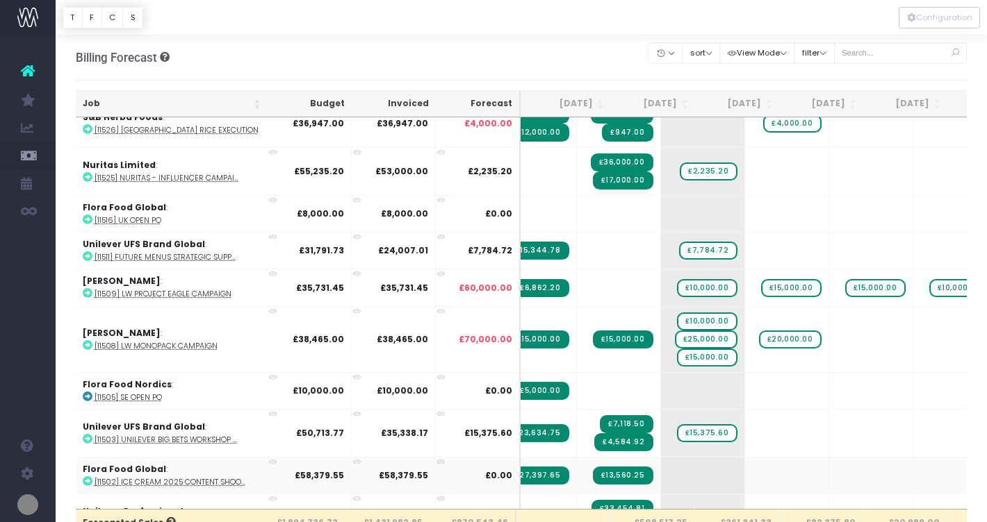
click at [88, 477] on icon at bounding box center [88, 482] width 10 height 10
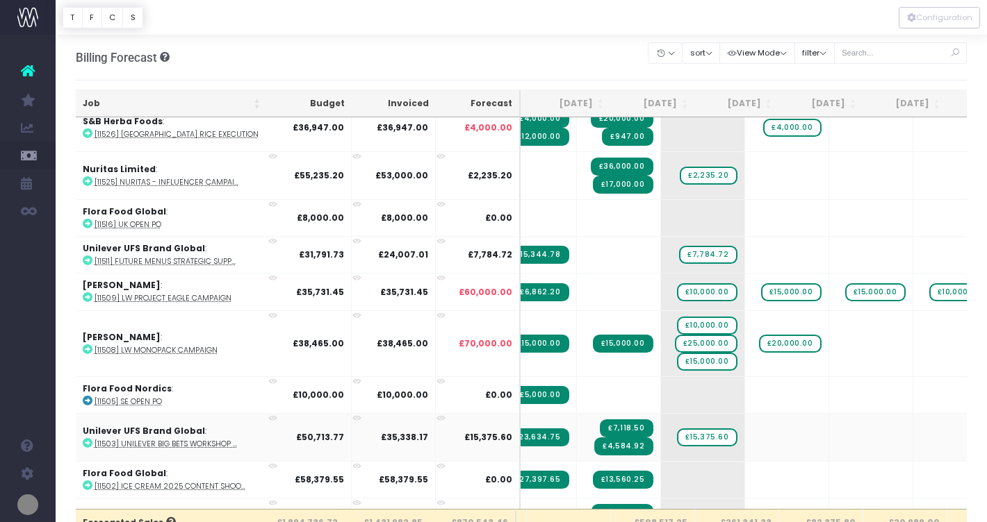
scroll to position [2502, 79]
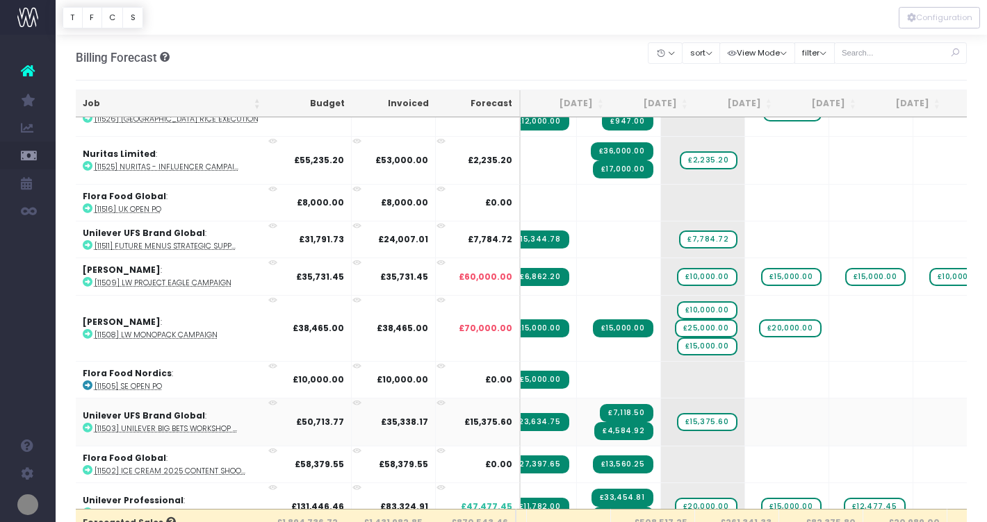
click at [83, 423] on icon at bounding box center [88, 428] width 10 height 10
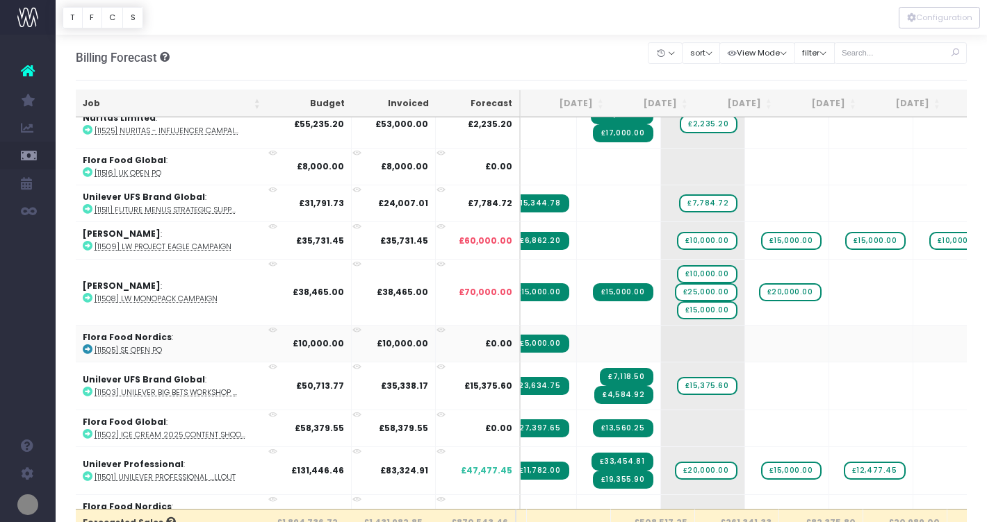
scroll to position [2539, 79]
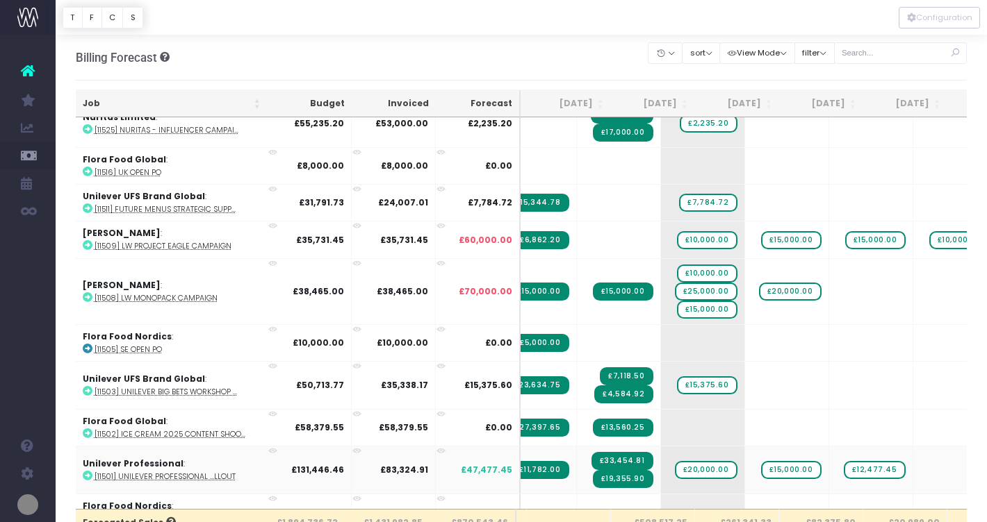
click at [87, 471] on icon at bounding box center [88, 476] width 10 height 10
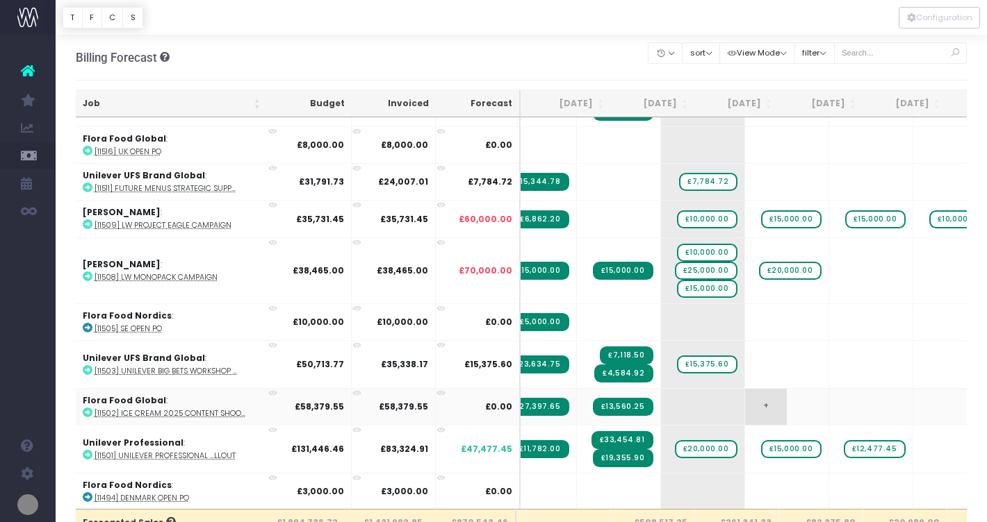
scroll to position [2560, 79]
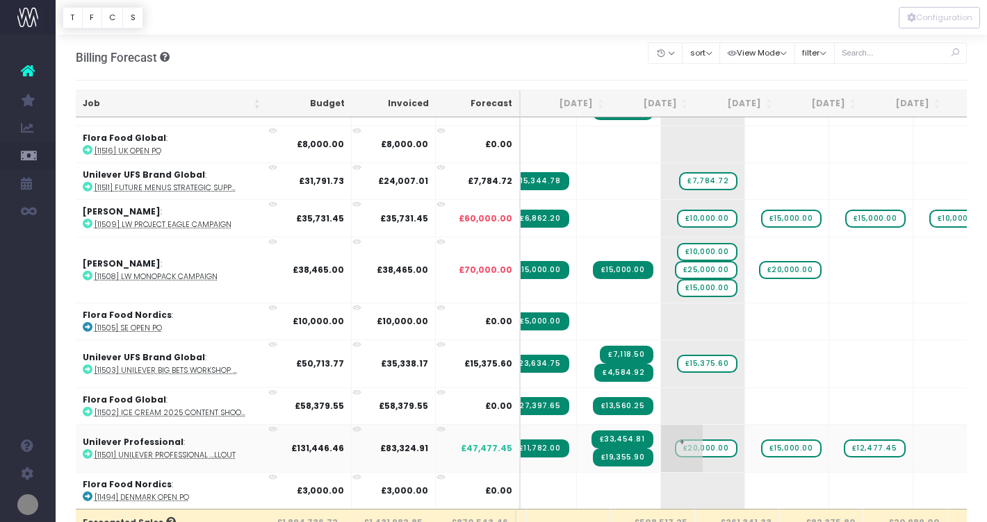
click at [675, 440] on span "£20,000.00" at bounding box center [706, 449] width 63 height 18
type input "24000"
click at [843, 441] on span "£12,477.45" at bounding box center [874, 449] width 62 height 18
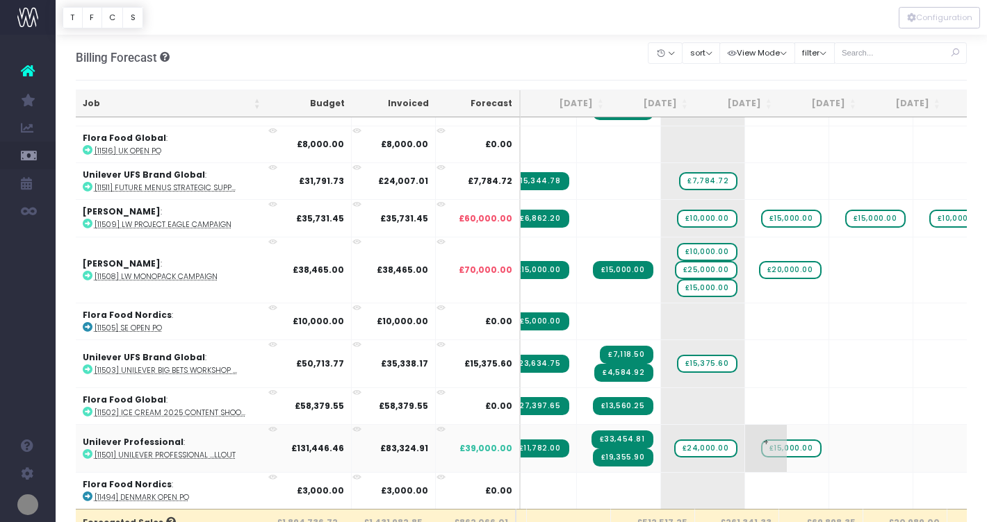
click at [761, 441] on span "£15,000.00" at bounding box center [791, 449] width 60 height 18
click at [745, 436] on span "+" at bounding box center [766, 448] width 42 height 47
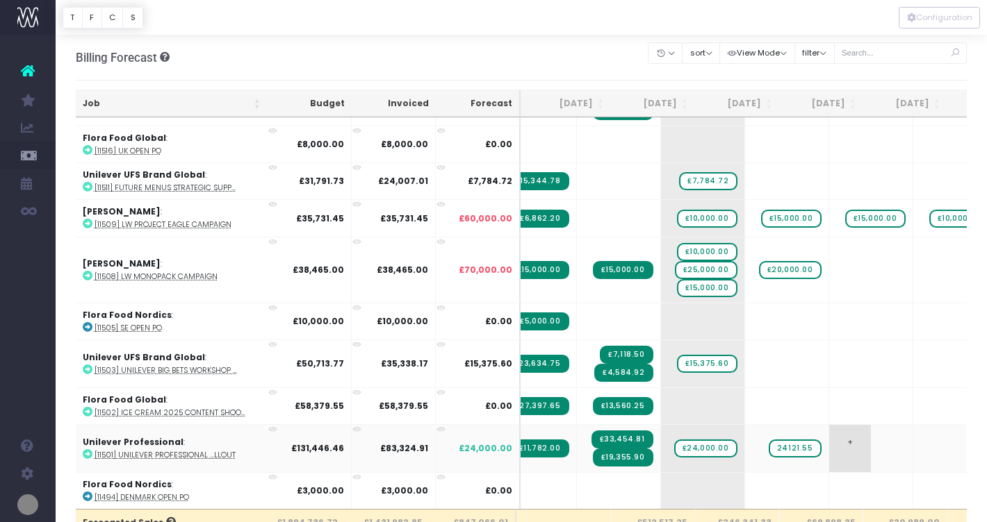
click at [845, 442] on body "Oh my... this is bad. wayahead wasn't able to load this page. Please contact su…" at bounding box center [493, 261] width 987 height 522
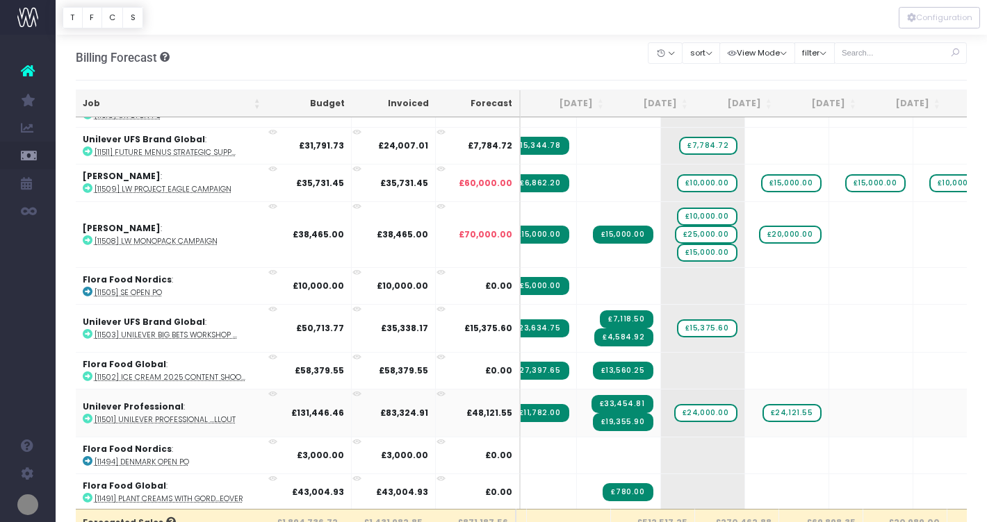
scroll to position [2609, 79]
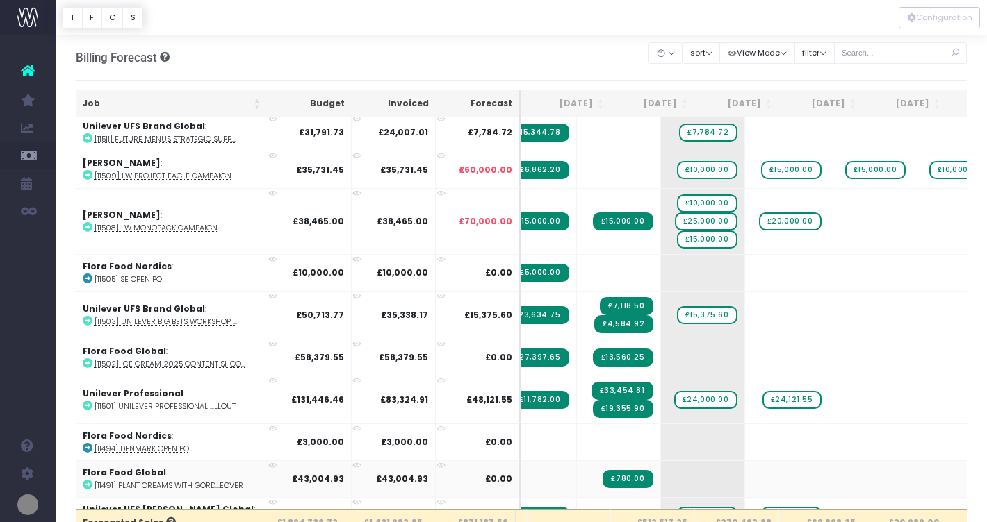
click at [86, 480] on icon at bounding box center [88, 485] width 10 height 10
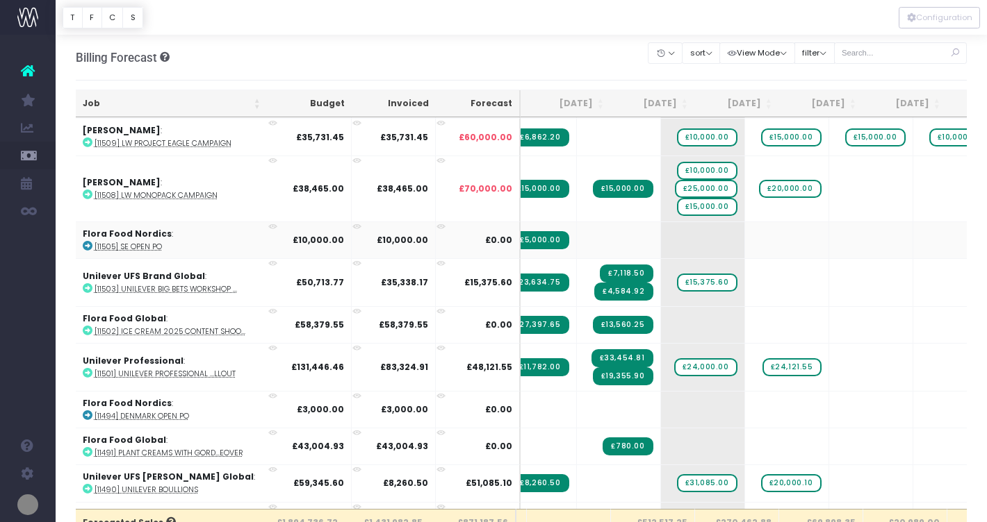
scroll to position [2642, 79]
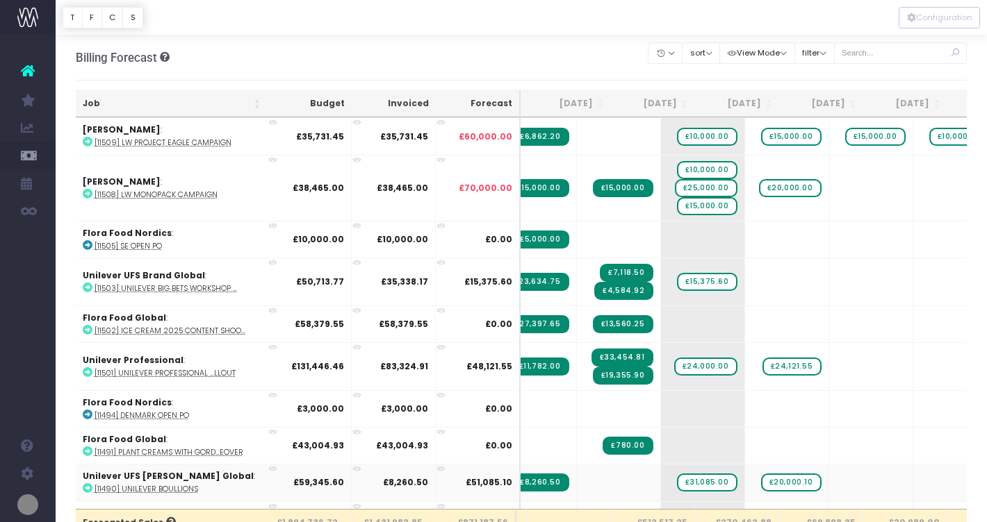
click at [85, 484] on icon at bounding box center [88, 489] width 10 height 10
click at [761, 474] on span "£20,000.10" at bounding box center [791, 483] width 60 height 18
click at [661, 474] on span "+" at bounding box center [682, 483] width 42 height 36
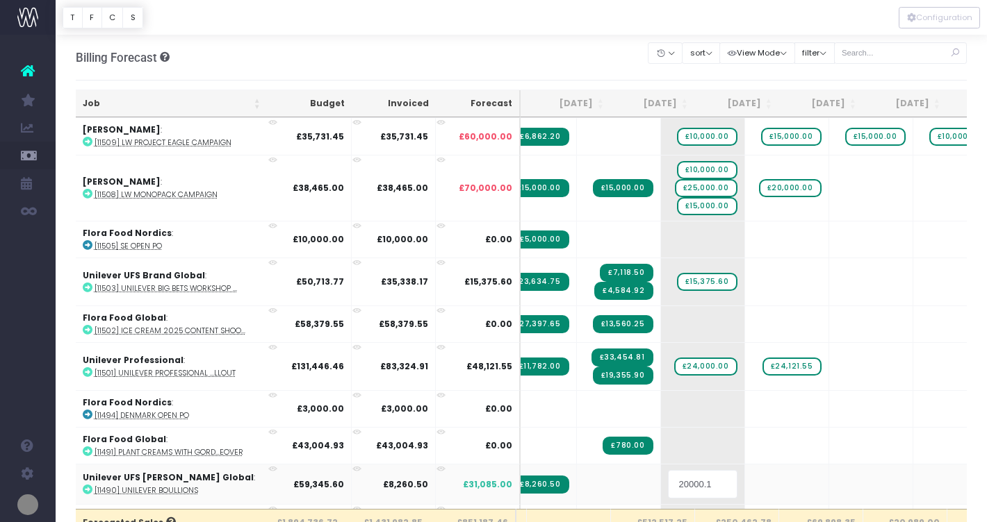
drag, startPoint x: 663, startPoint y: 478, endPoint x: 575, endPoint y: 479, distance: 88.2
click at [575, 478] on tr "Unilever UFS Knorr Global : [11490] Unilever Boullions £59,345.60 £8,260.50 £31…" at bounding box center [834, 484] width 1672 height 40
type input "21085"
click at [763, 473] on body "Oh my... this is bad. wayahead wasn't able to load this page. Please contact su…" at bounding box center [493, 261] width 987 height 522
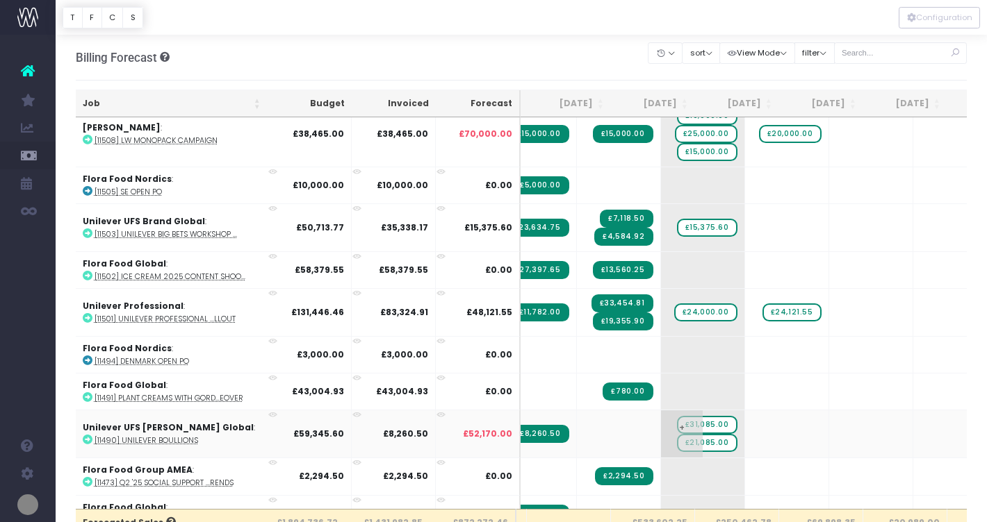
scroll to position [2699, 79]
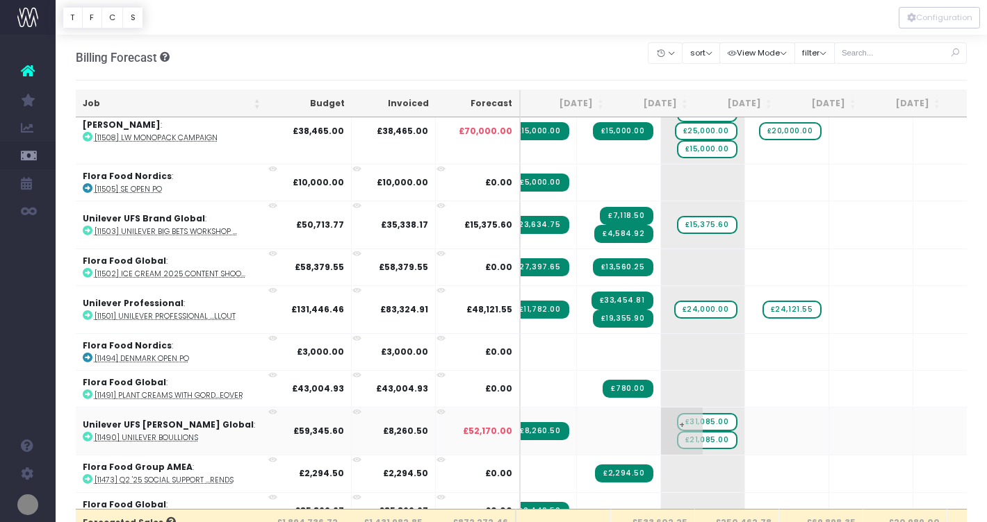
click at [677, 413] on span "£31,085.00" at bounding box center [707, 422] width 60 height 18
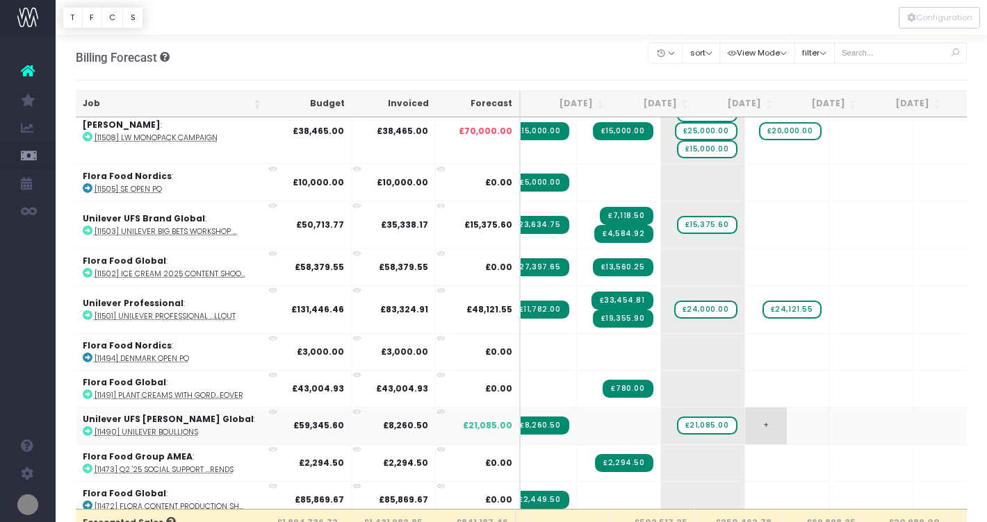
click at [745, 415] on span "+" at bounding box center [766, 426] width 42 height 36
click at [849, 410] on body "Oh my... this is bad. wayahead wasn't able to load this page. Please contact su…" at bounding box center [493, 261] width 987 height 522
click at [85, 464] on icon at bounding box center [88, 469] width 10 height 10
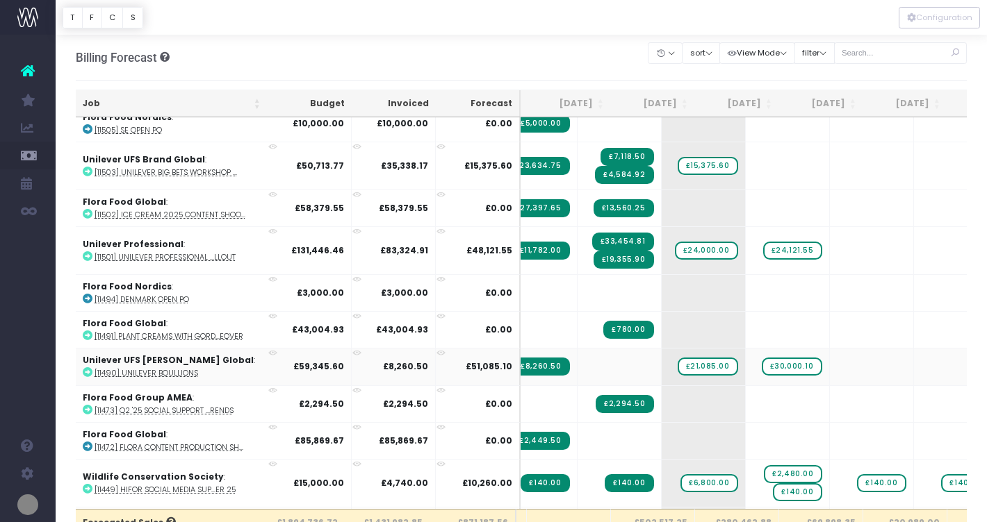
scroll to position [0, 78]
click at [88, 442] on icon at bounding box center [88, 447] width 10 height 10
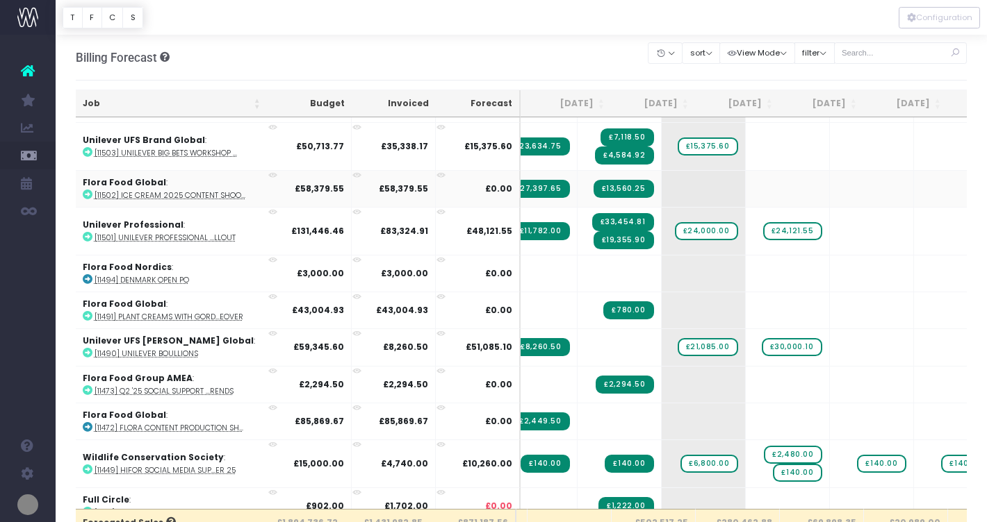
scroll to position [2773, 78]
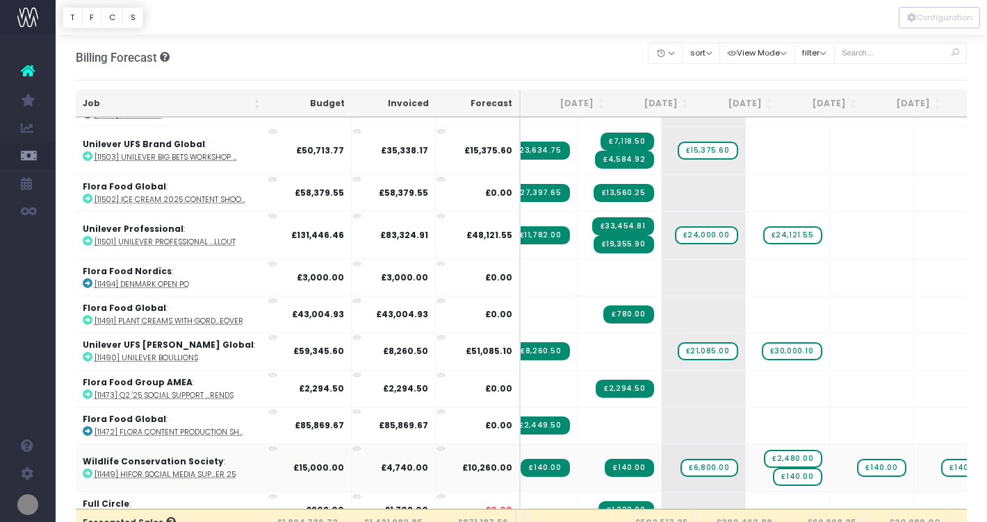
click at [87, 469] on icon at bounding box center [88, 474] width 10 height 10
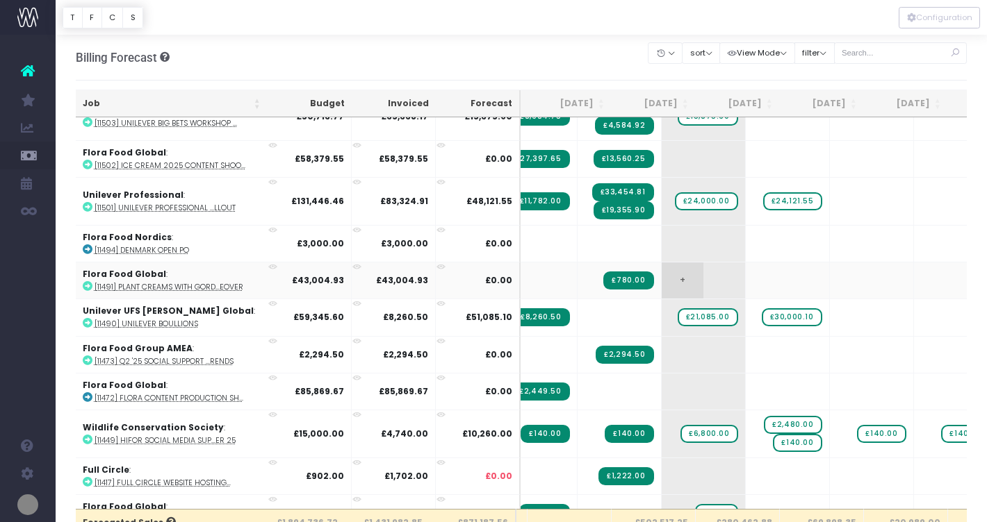
scroll to position [2808, 78]
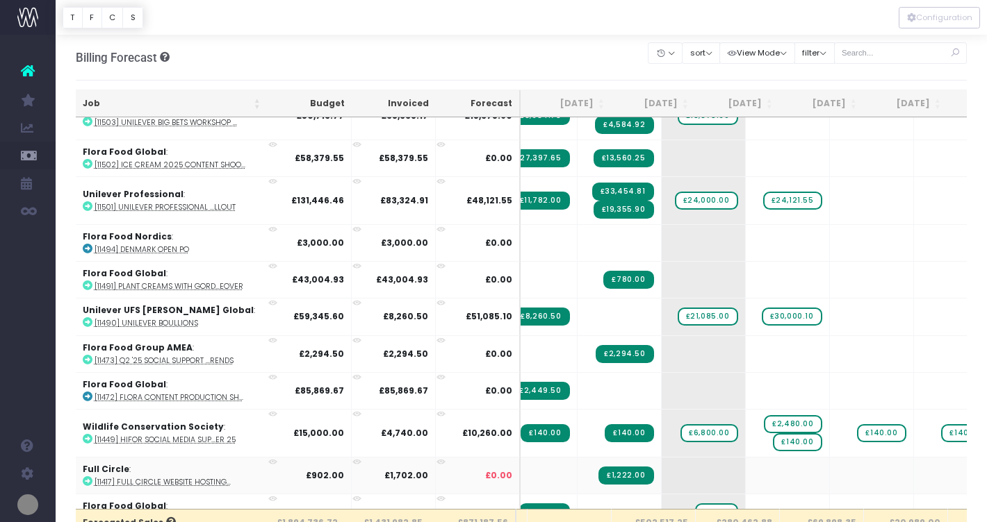
click at [90, 477] on icon at bounding box center [88, 482] width 10 height 10
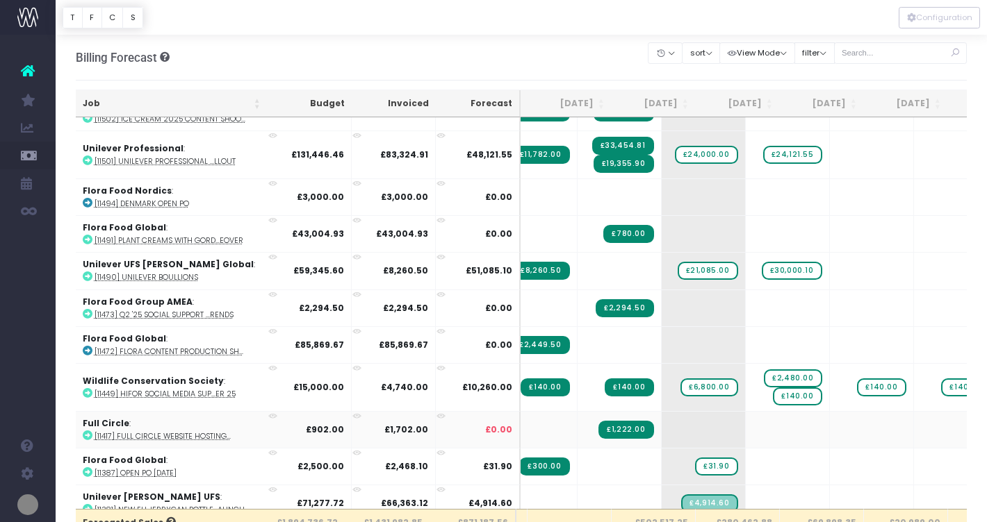
scroll to position [2847, 78]
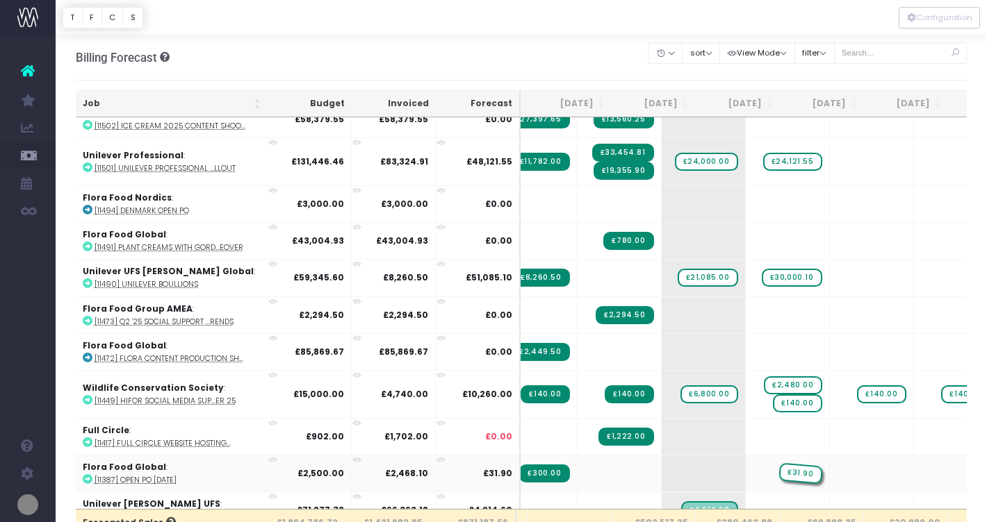
drag, startPoint x: 663, startPoint y: 464, endPoint x: 729, endPoint y: 465, distance: 65.3
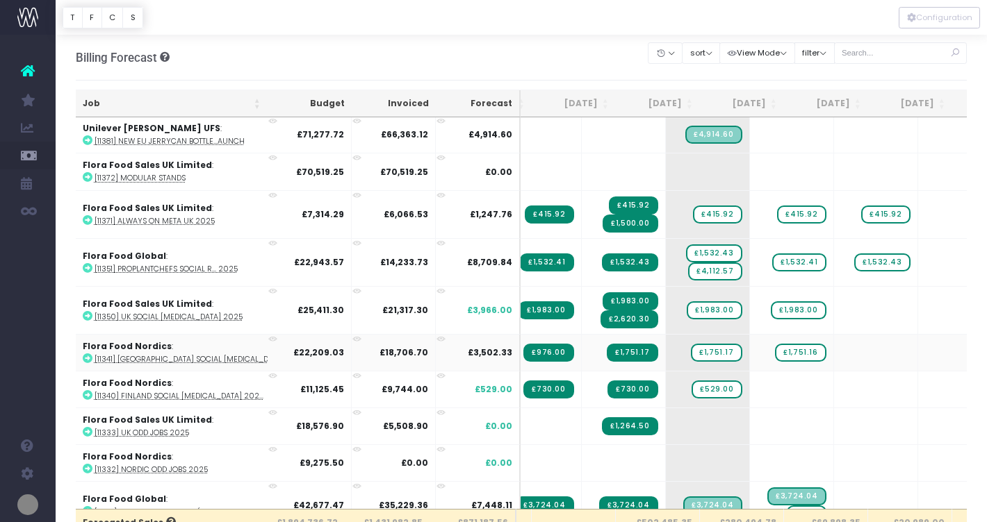
scroll to position [3224, 74]
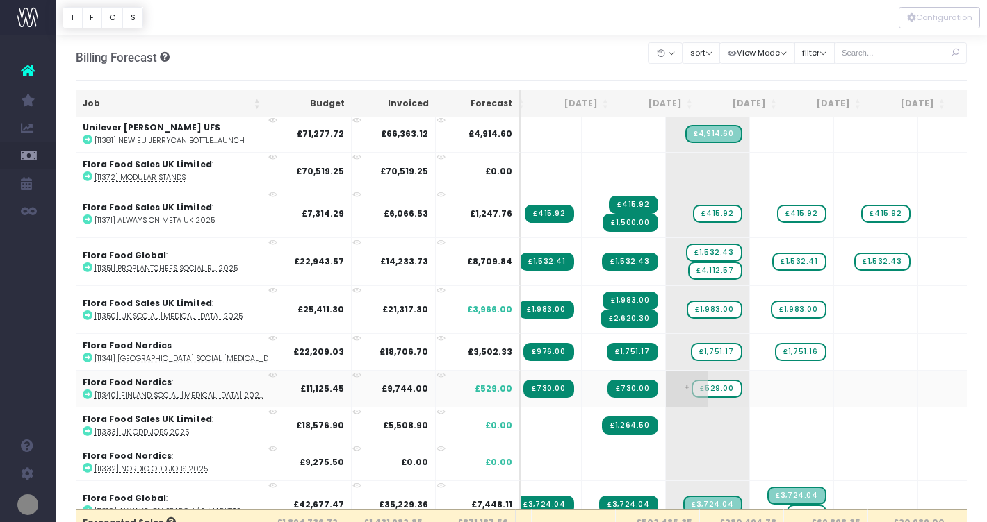
click at [691, 380] on span "£529.00" at bounding box center [716, 389] width 50 height 18
click at [533, 24] on div at bounding box center [521, 17] width 931 height 35
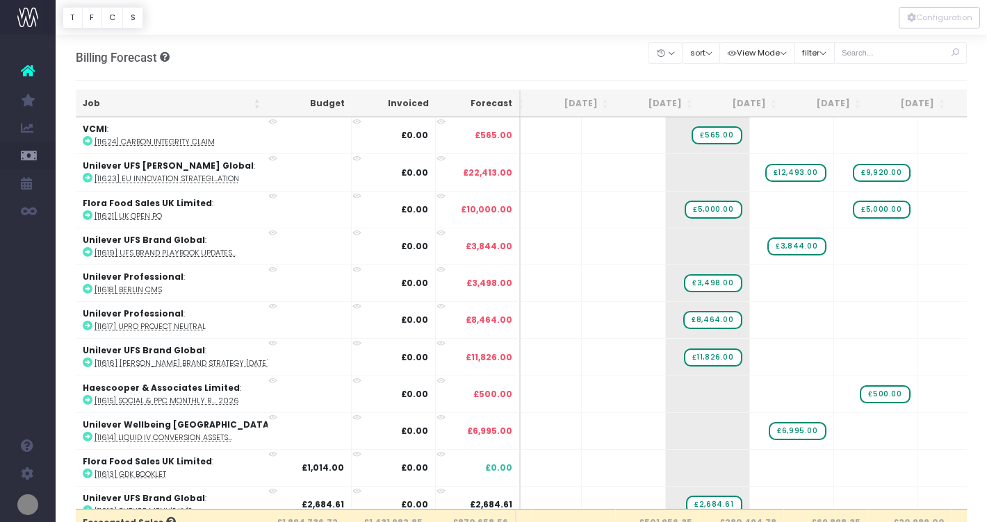
scroll to position [0, 74]
